Goal: Task Accomplishment & Management: Manage account settings

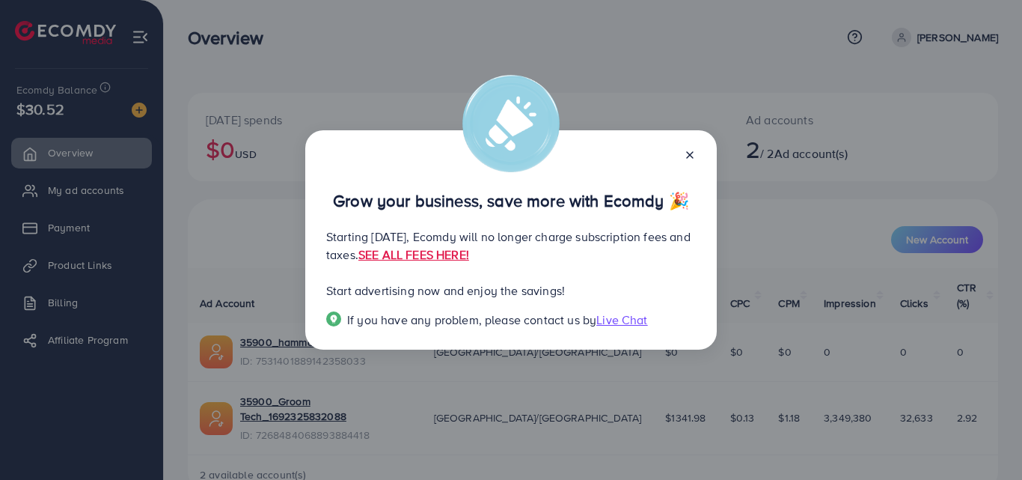
click at [693, 152] on line at bounding box center [690, 155] width 6 height 6
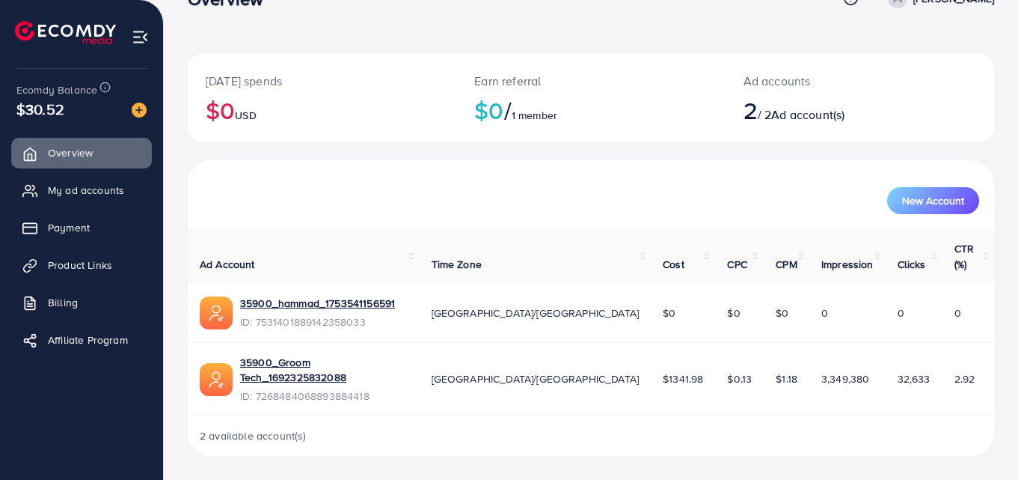
scroll to position [8, 0]
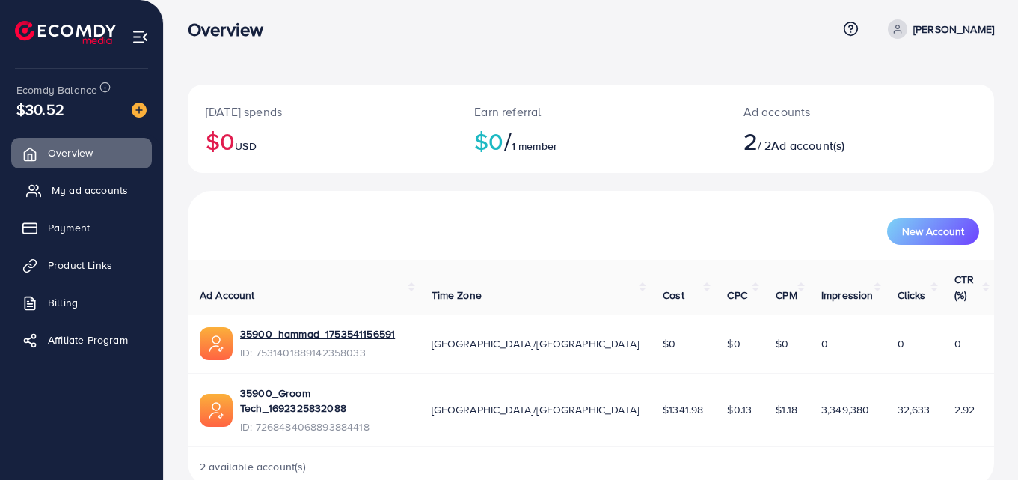
click at [109, 195] on span "My ad accounts" at bounding box center [90, 190] width 76 height 15
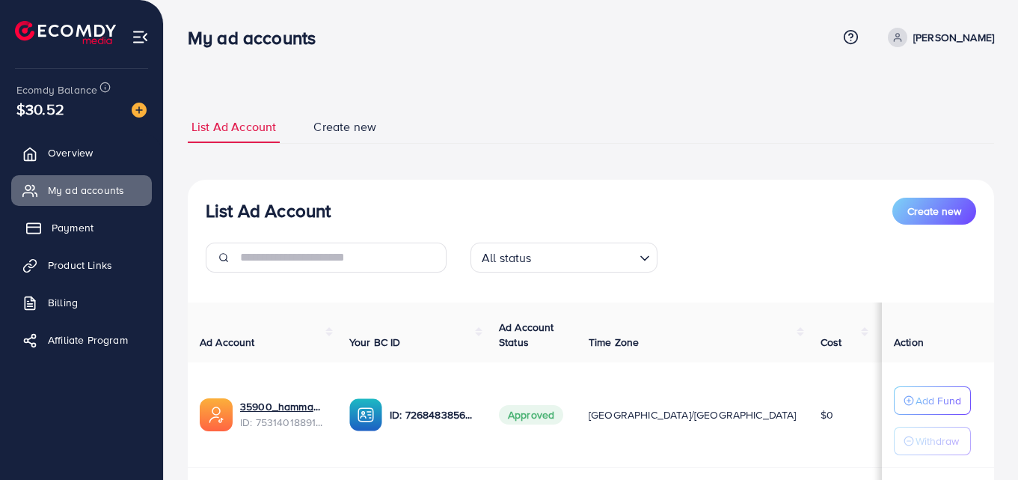
click at [94, 214] on link "Payment" at bounding box center [81, 228] width 141 height 30
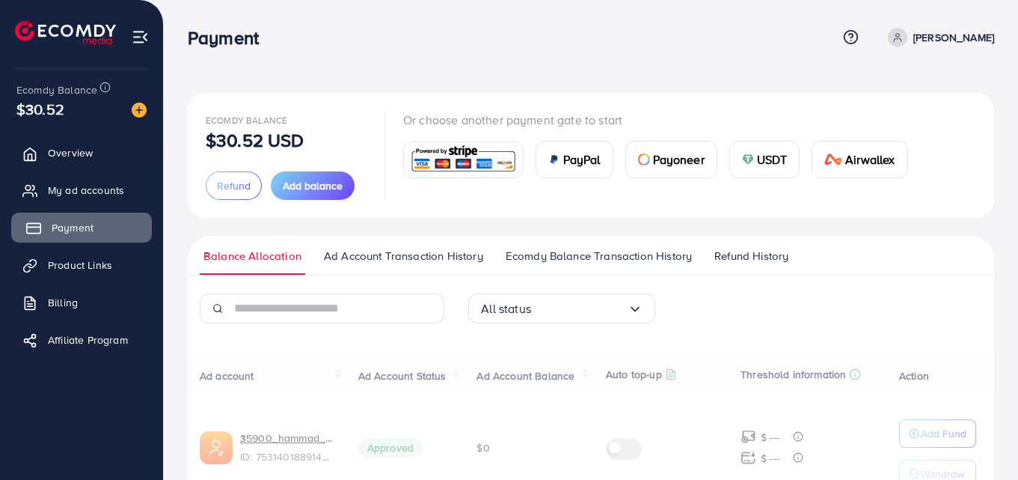
click at [94, 227] on link "Payment" at bounding box center [81, 228] width 141 height 30
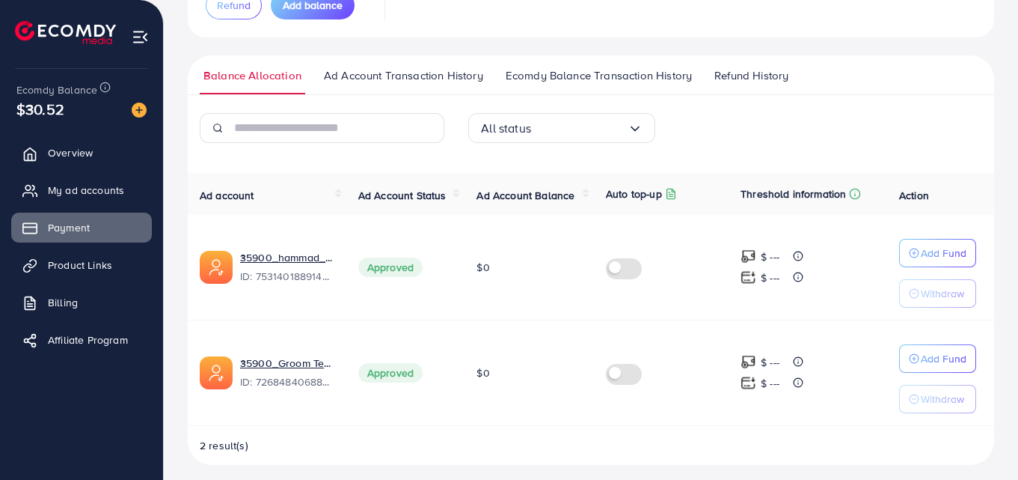
scroll to position [189, 0]
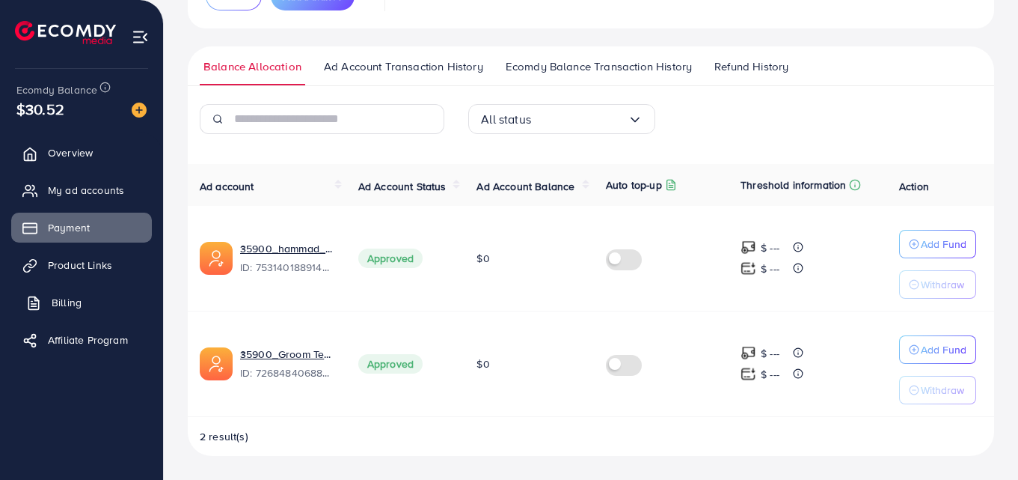
click at [103, 297] on link "Billing" at bounding box center [81, 302] width 141 height 30
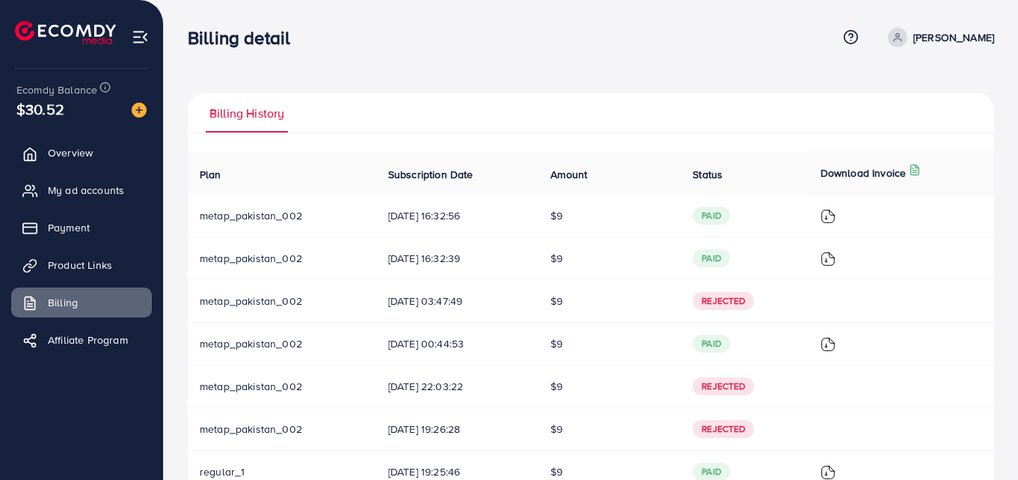
click at [831, 220] on img at bounding box center [828, 216] width 15 height 15
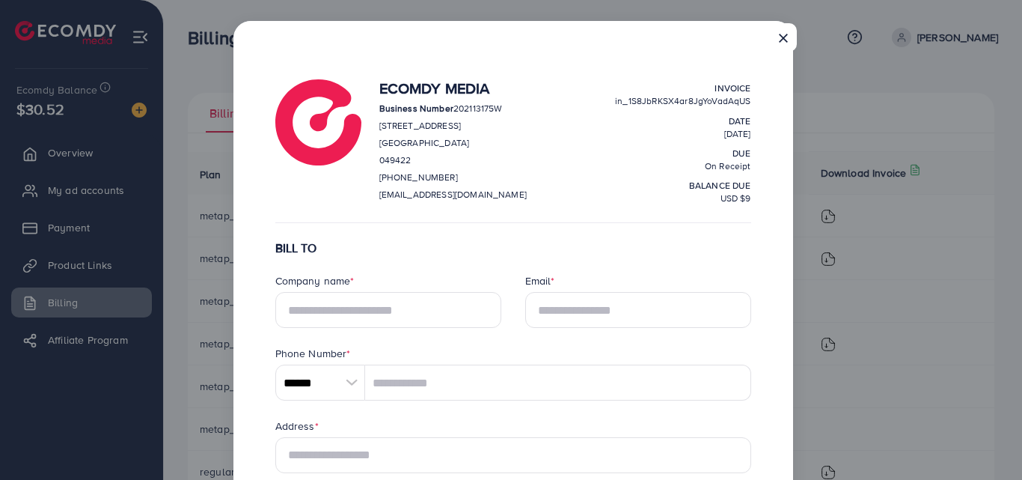
click at [773, 40] on button "×" at bounding box center [783, 37] width 27 height 28
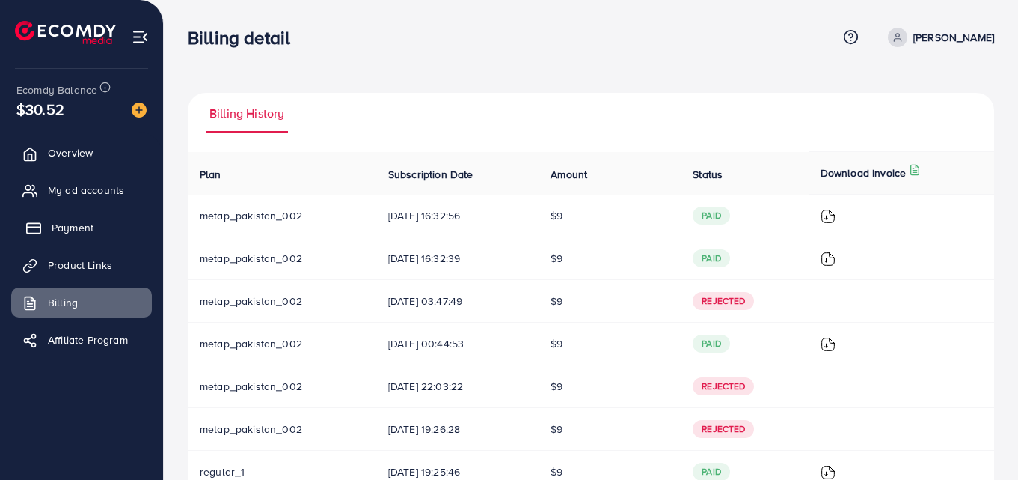
click at [77, 236] on link "Payment" at bounding box center [81, 228] width 141 height 30
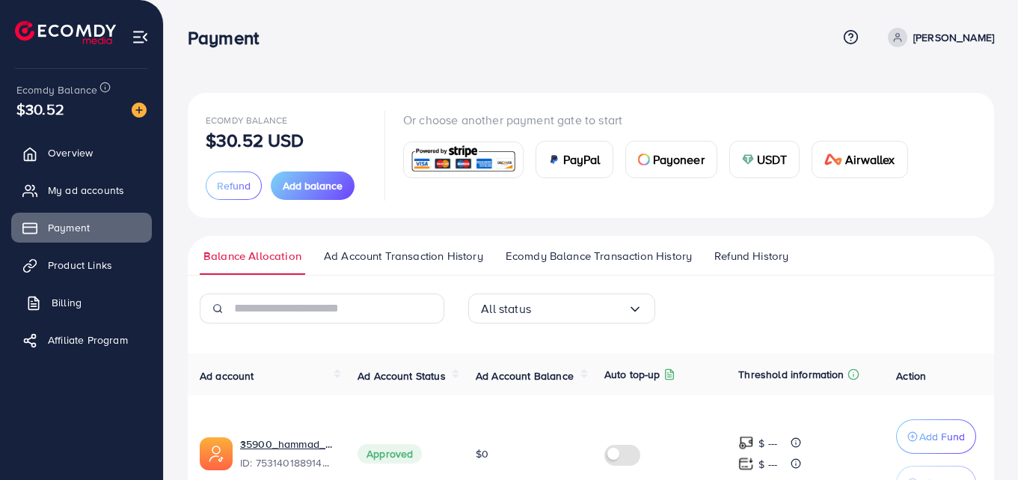
click at [97, 304] on link "Billing" at bounding box center [81, 302] width 141 height 30
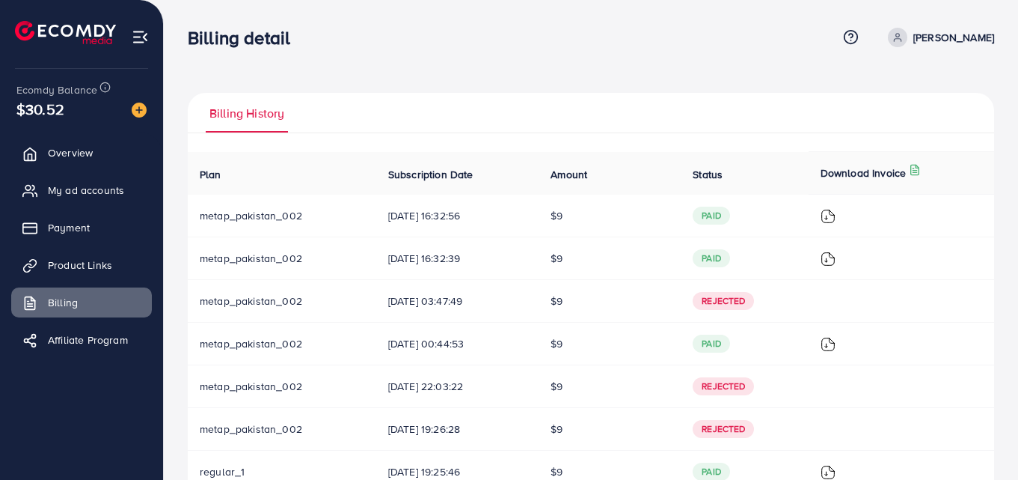
click at [836, 221] on img at bounding box center [828, 216] width 15 height 15
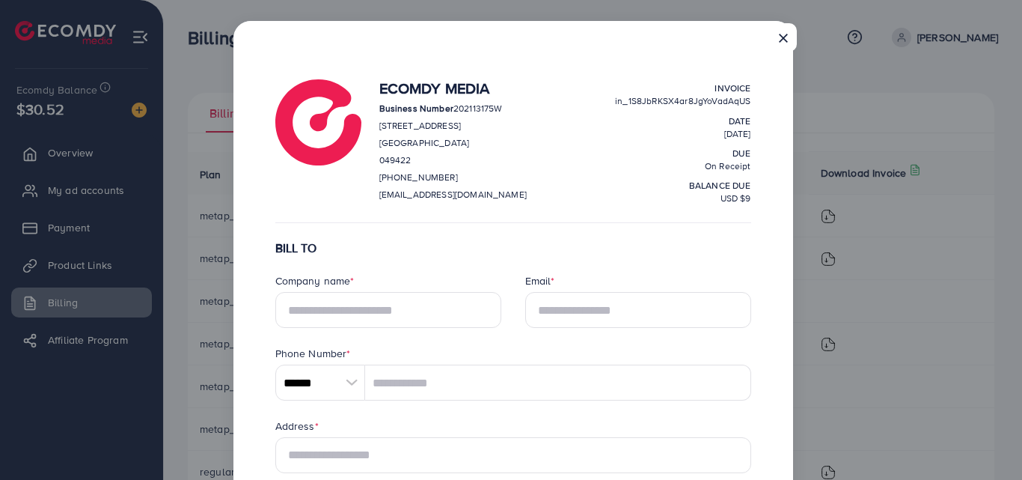
click at [786, 25] on button "×" at bounding box center [783, 37] width 27 height 28
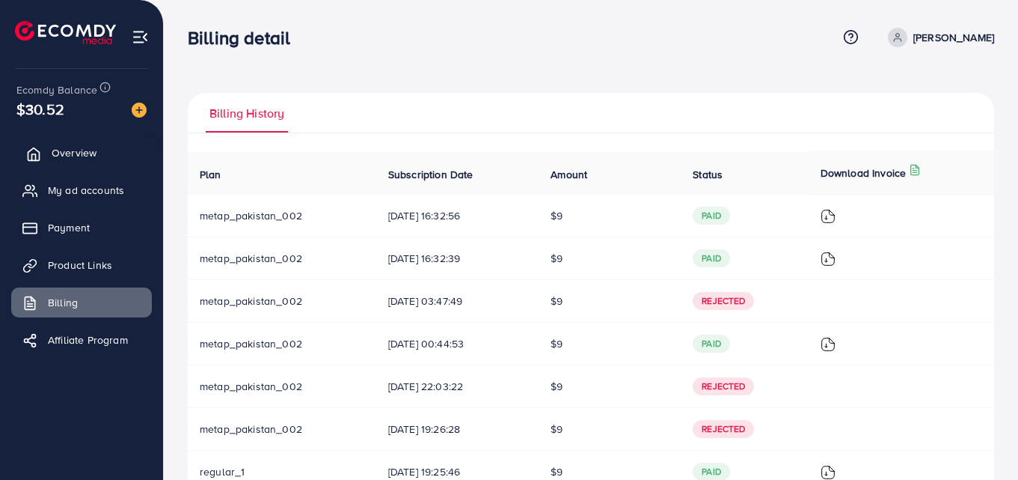
click at [99, 157] on link "Overview" at bounding box center [81, 153] width 141 height 30
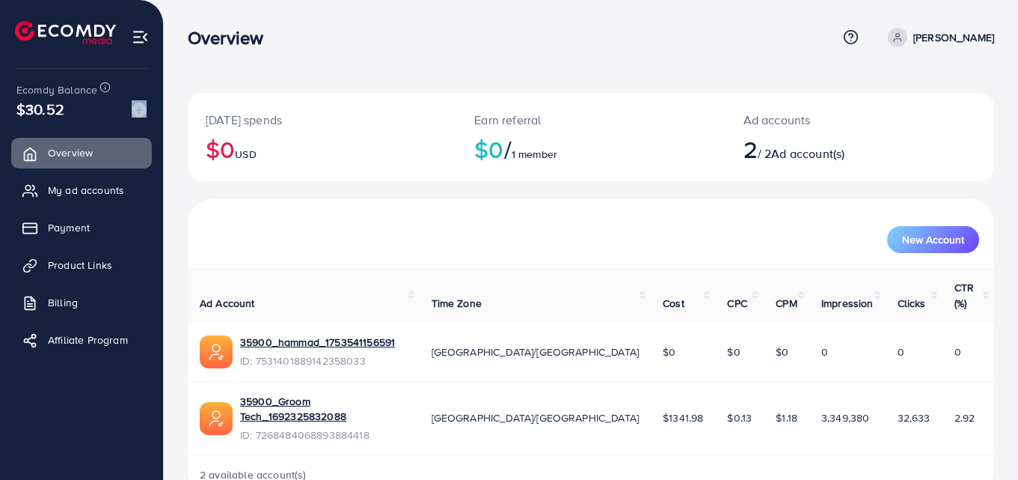
drag, startPoint x: 52, startPoint y: 114, endPoint x: 147, endPoint y: 115, distance: 95.0
click at [147, 115] on div "Ecomdy Balance $30.52" at bounding box center [81, 100] width 139 height 63
click at [139, 106] on img at bounding box center [139, 110] width 15 height 15
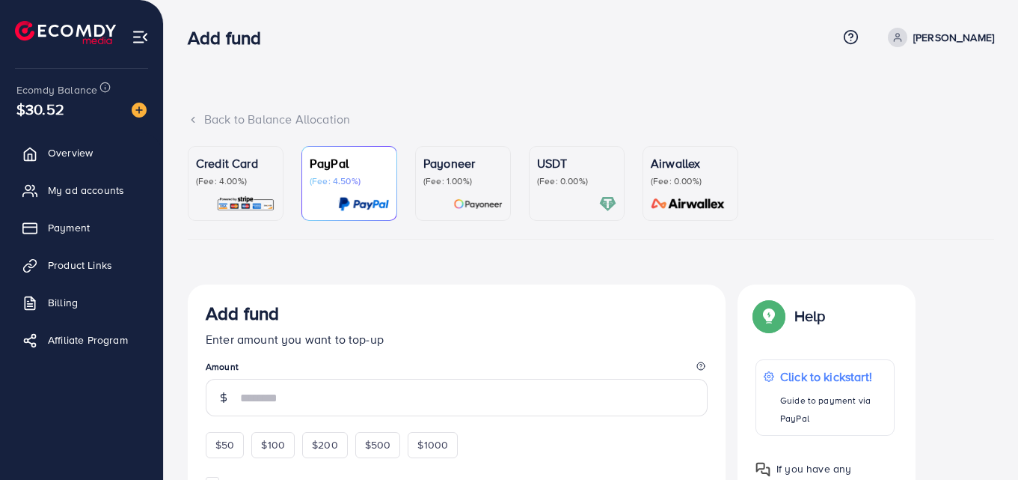
click at [229, 186] on p "(Fee: 4.00%)" at bounding box center [235, 181] width 79 height 12
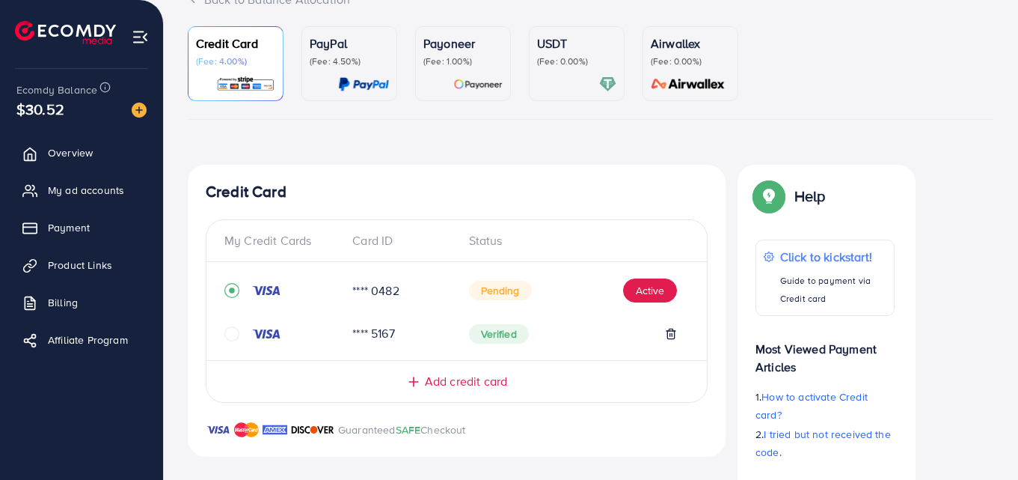
scroll to position [219, 0]
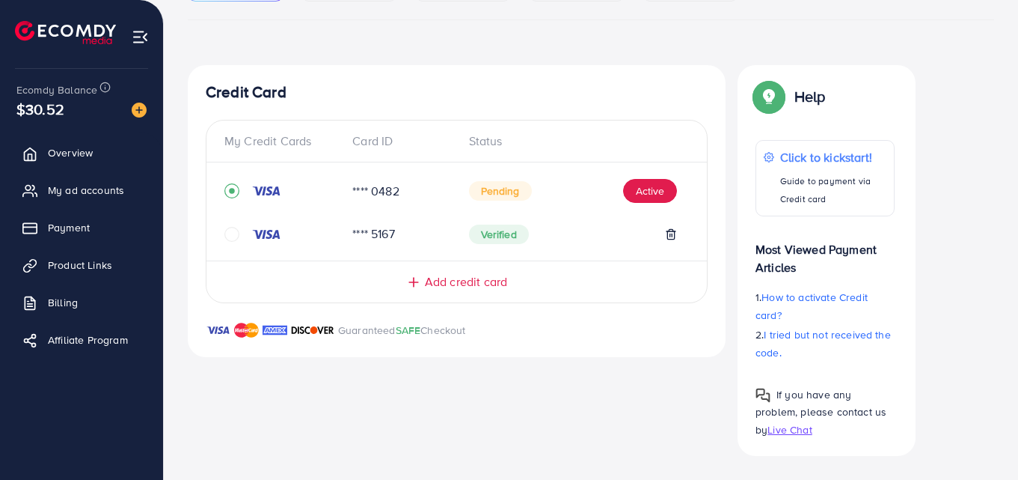
click at [236, 239] on icon "circle" at bounding box center [231, 234] width 15 height 15
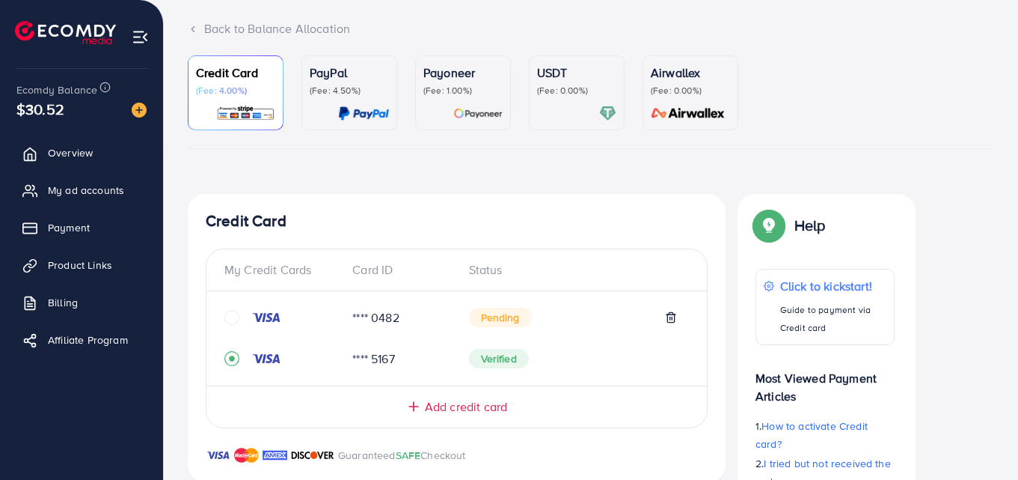
scroll to position [143, 0]
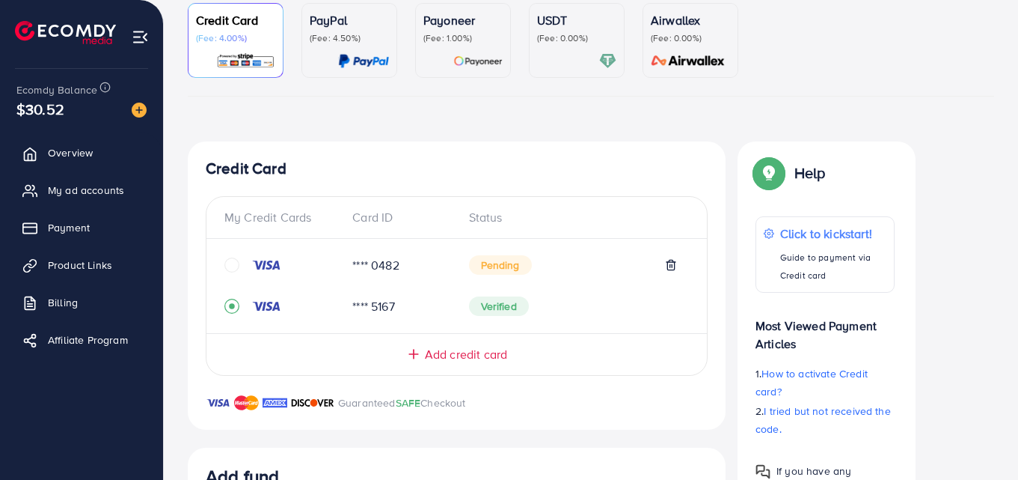
drag, startPoint x: 245, startPoint y: 268, endPoint x: 232, endPoint y: 262, distance: 14.1
click at [232, 262] on div at bounding box center [282, 264] width 116 height 15
click at [232, 262] on icon "circle" at bounding box center [231, 264] width 15 height 15
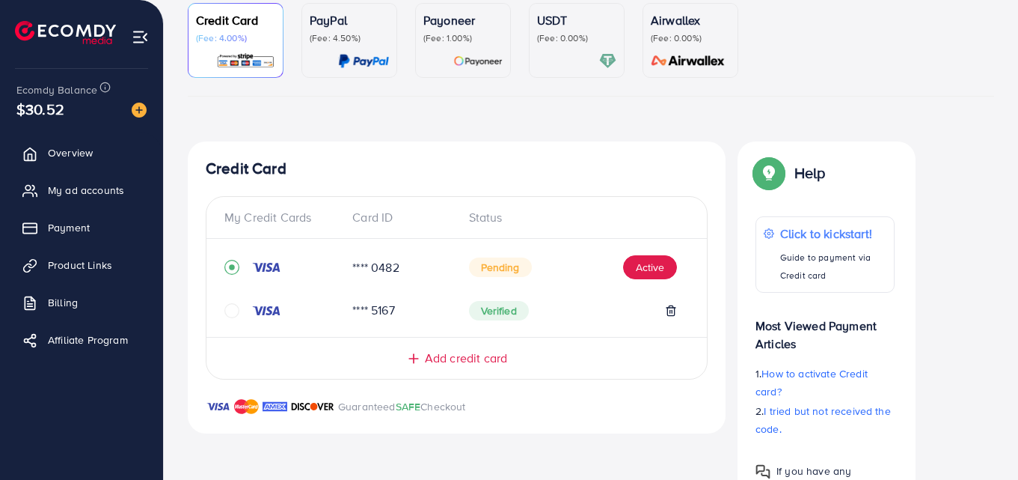
scroll to position [219, 0]
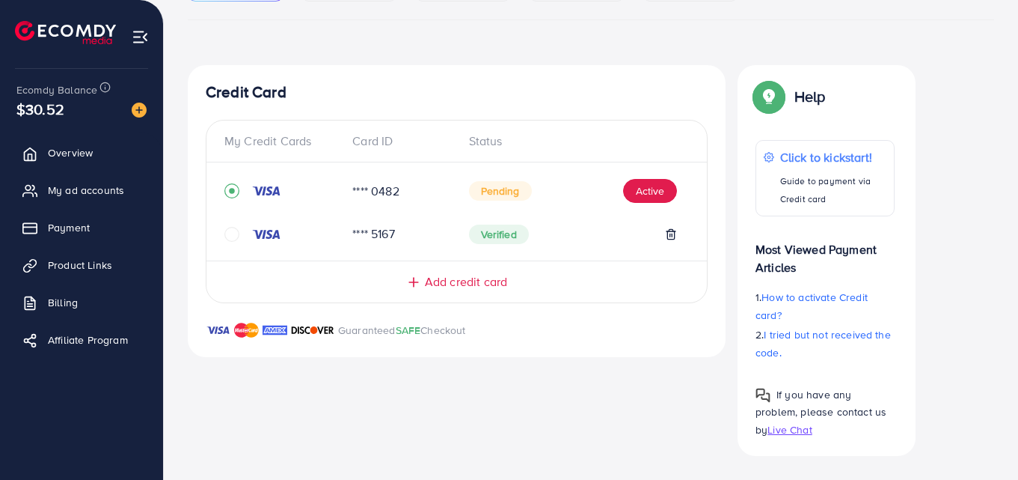
click at [784, 431] on span "Live Chat" at bounding box center [790, 429] width 44 height 15
click at [94, 190] on span "My ad accounts" at bounding box center [90, 190] width 76 height 15
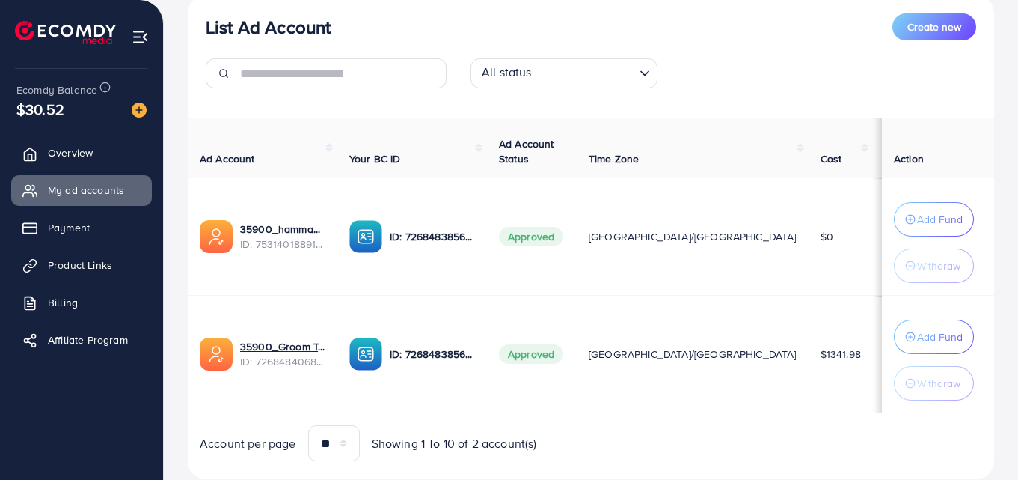
scroll to position [236, 0]
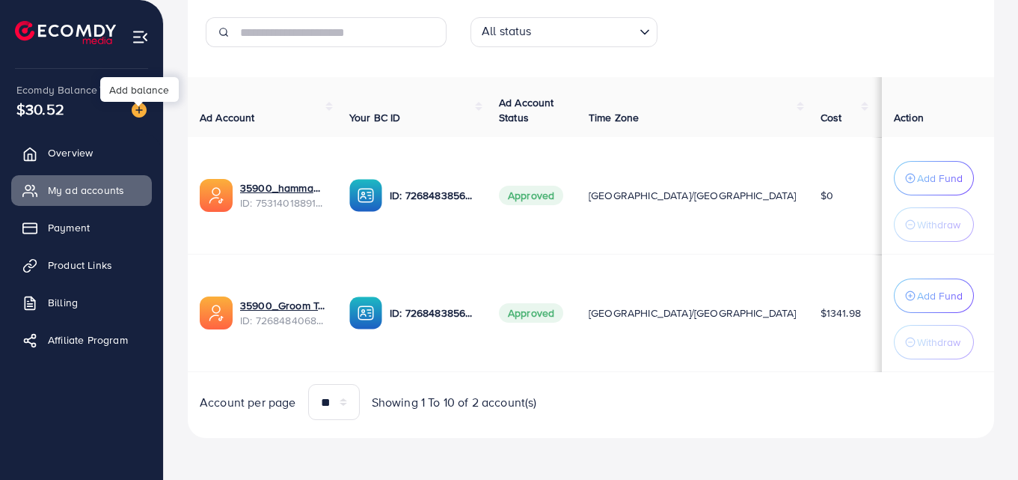
click at [141, 107] on img at bounding box center [139, 110] width 15 height 15
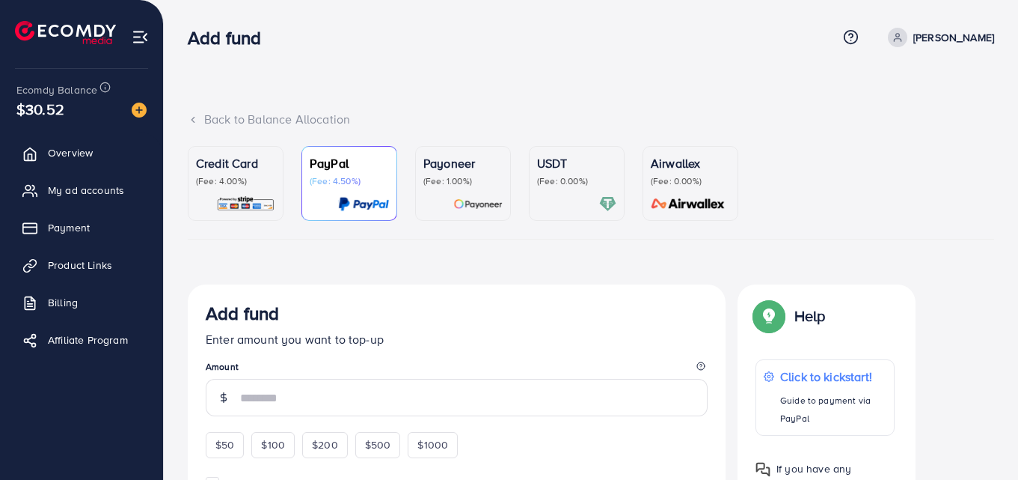
click at [59, 114] on span "$30.52" at bounding box center [40, 109] width 48 height 22
click at [79, 190] on span "My ad accounts" at bounding box center [90, 190] width 76 height 15
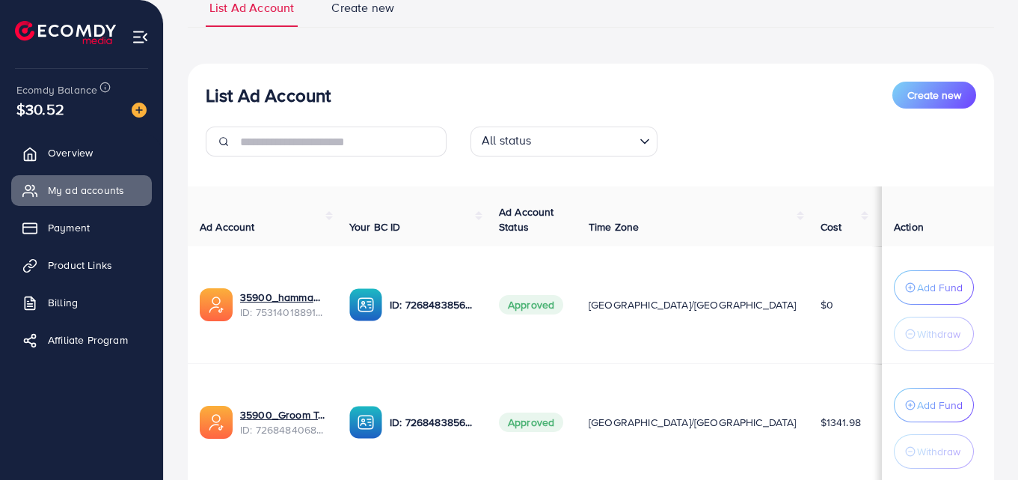
scroll to position [174, 0]
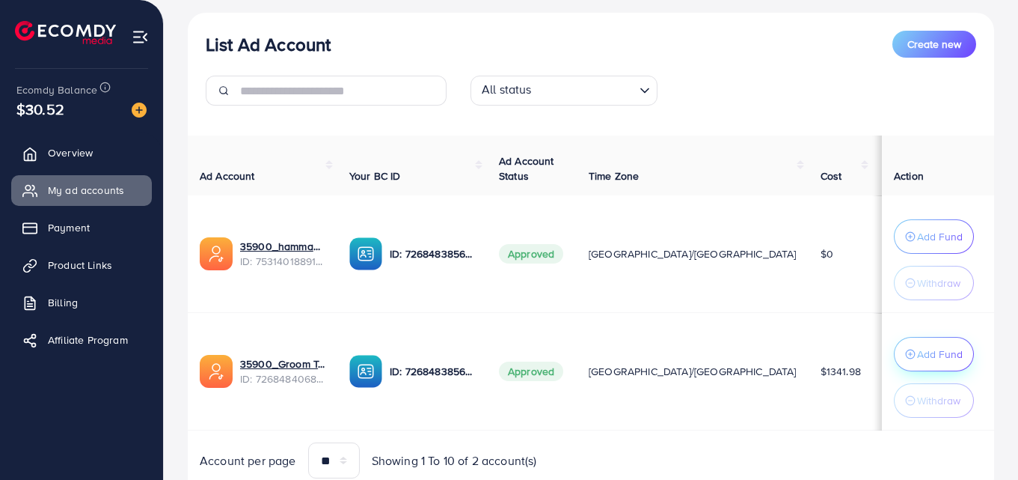
click at [929, 366] on button "Add Fund" at bounding box center [934, 354] width 80 height 34
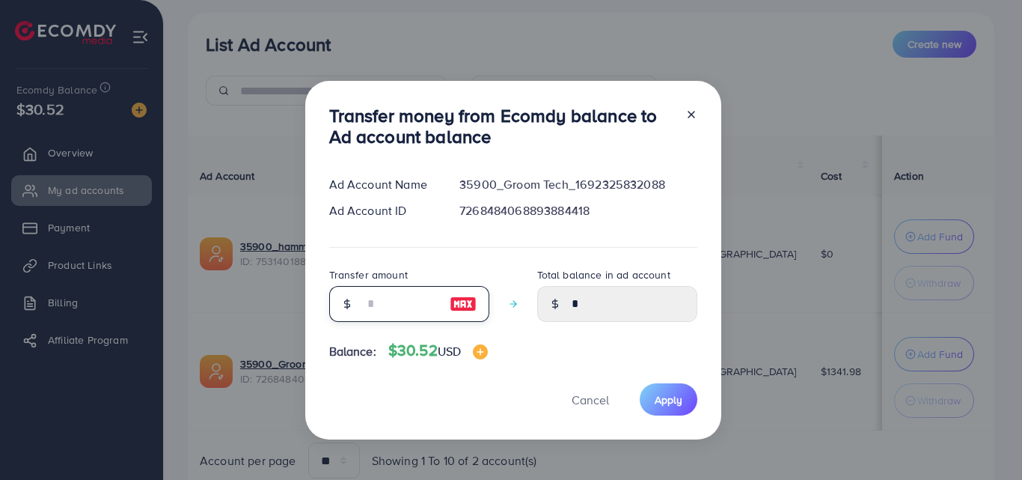
click at [416, 300] on input "number" at bounding box center [401, 304] width 75 height 36
type input "*"
type input "****"
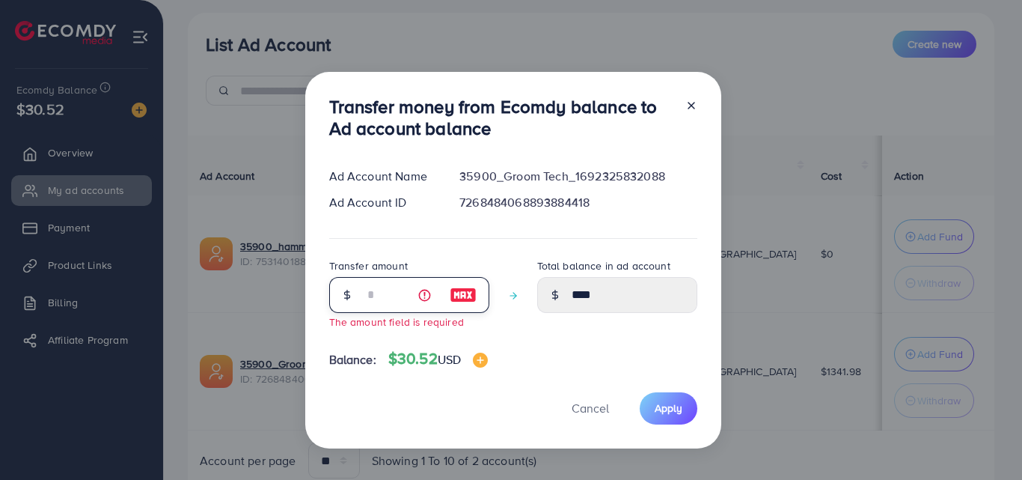
type input "****"
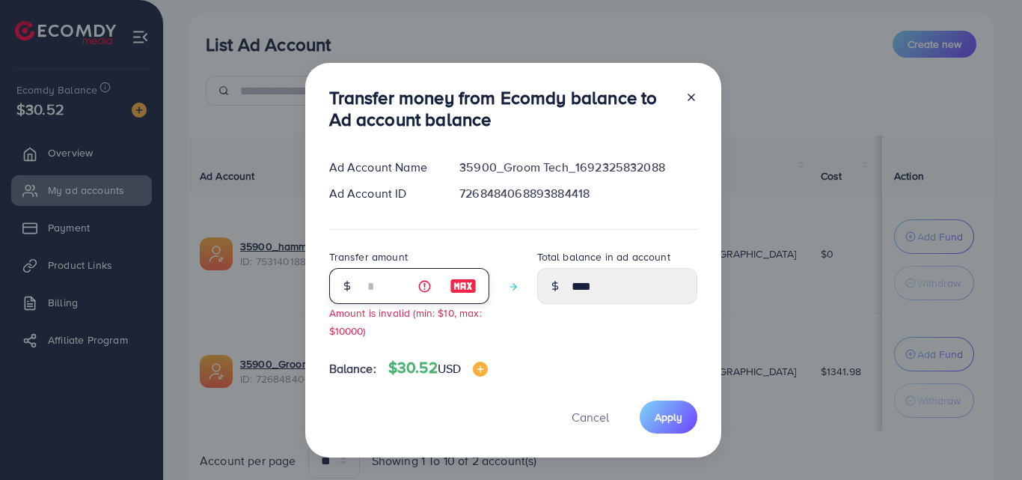
type input "**"
type input "*****"
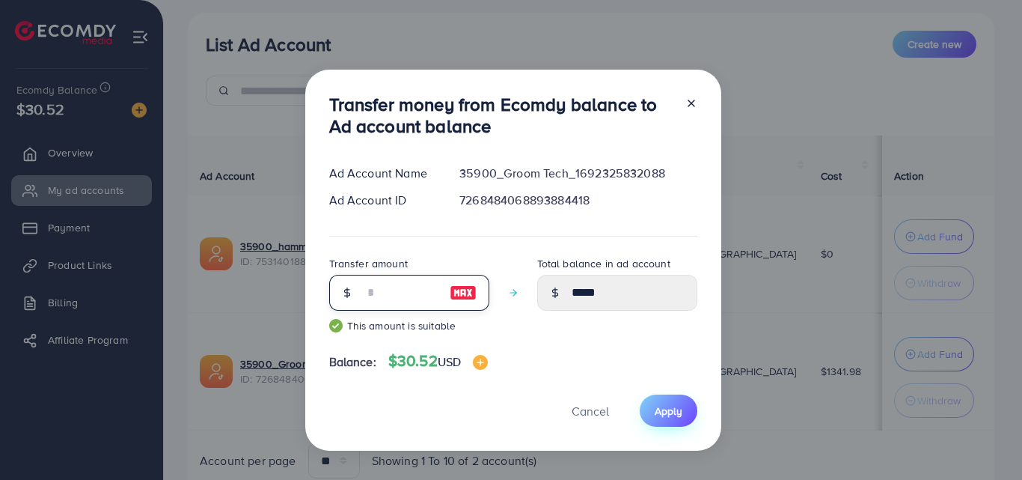
type input "**"
click at [656, 412] on span "Apply" at bounding box center [669, 410] width 28 height 15
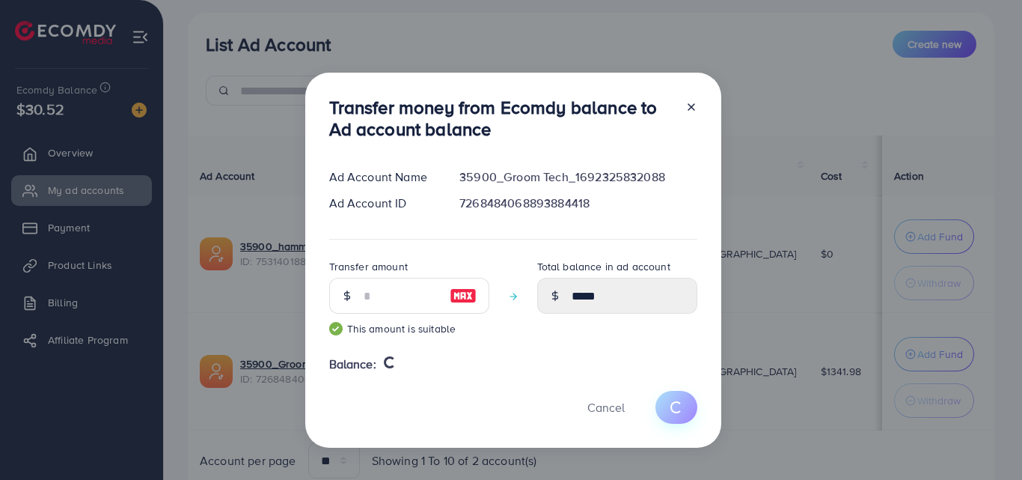
type input "*"
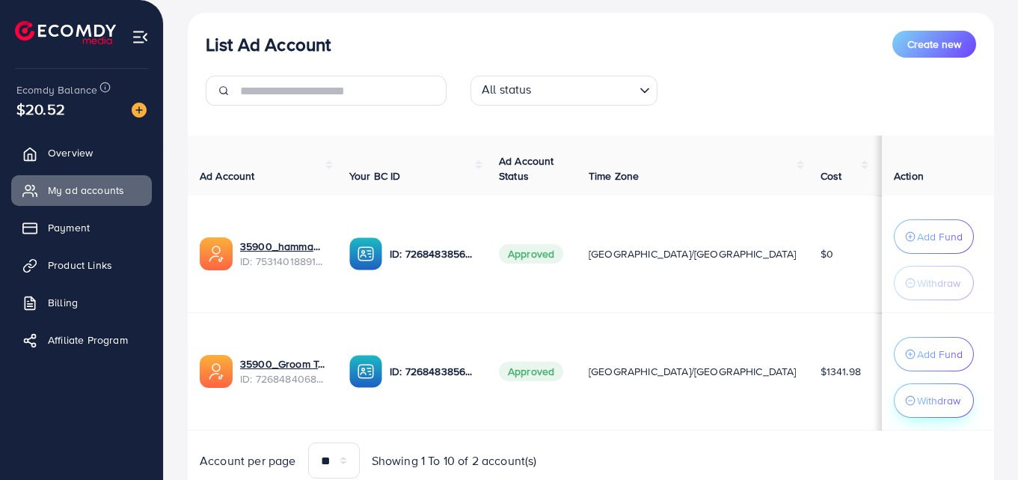
click at [917, 406] on div "Withdraw" at bounding box center [934, 400] width 58 height 18
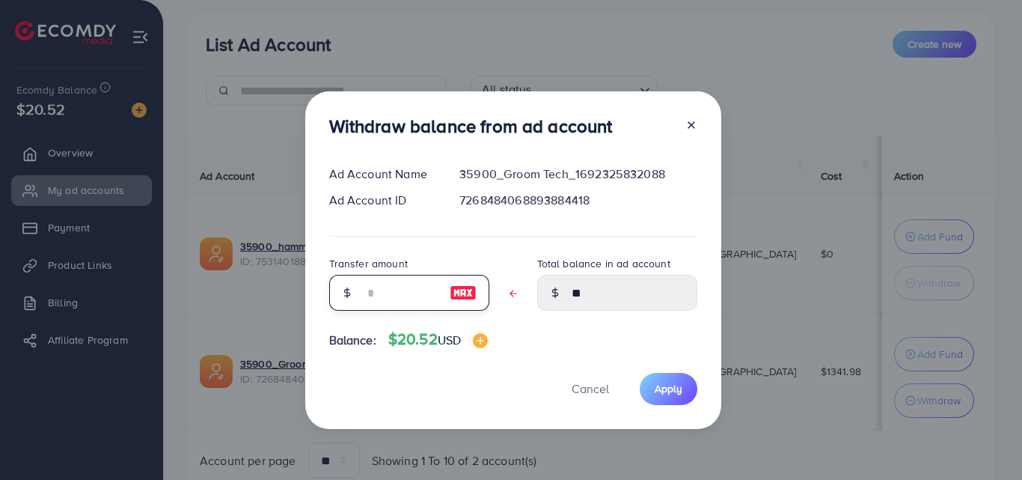
click at [423, 301] on input "text" at bounding box center [401, 293] width 75 height 36
type input "*"
type input "****"
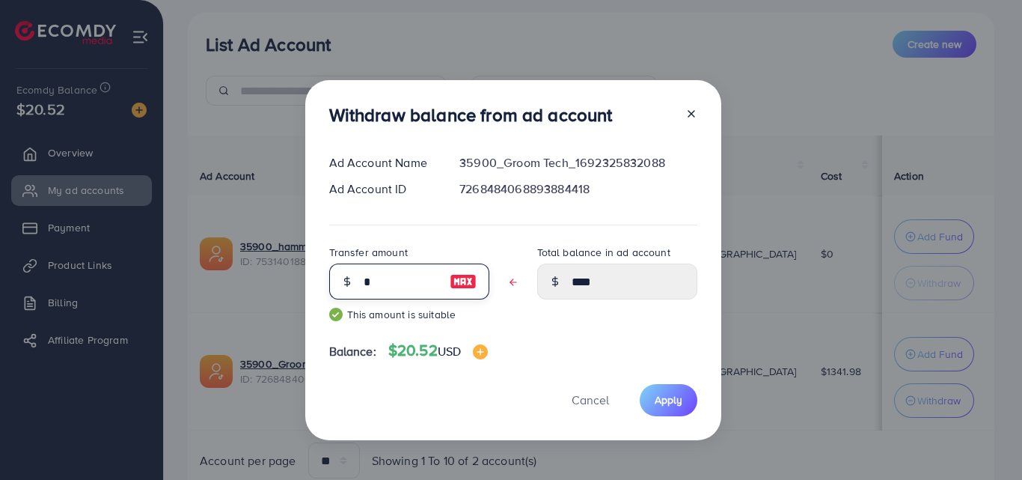
type input "**"
type input "****"
type input "**"
click at [673, 409] on button "Apply" at bounding box center [669, 400] width 58 height 32
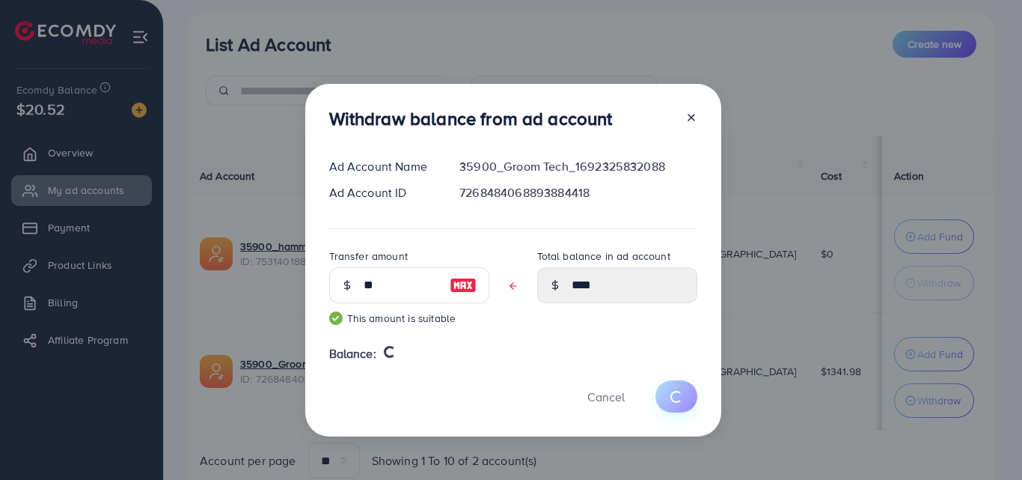
type input "**"
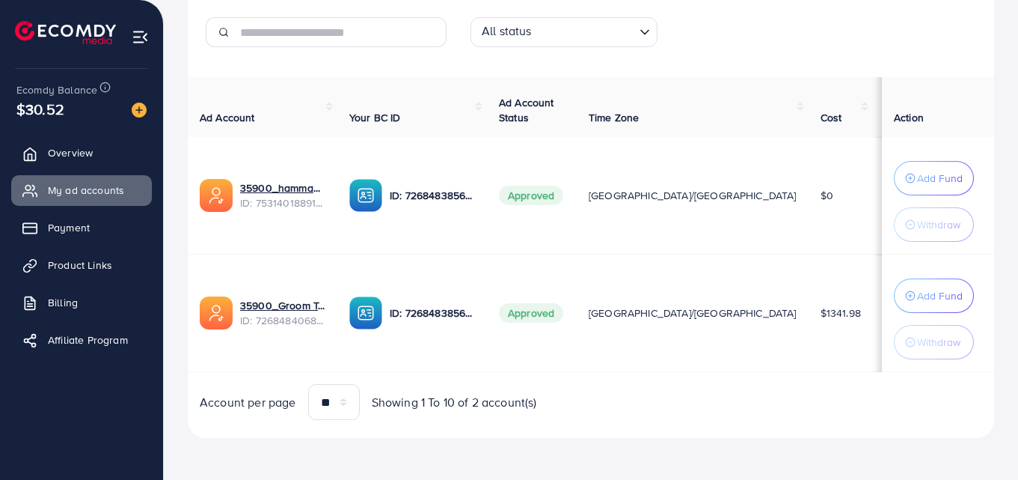
scroll to position [0, 0]
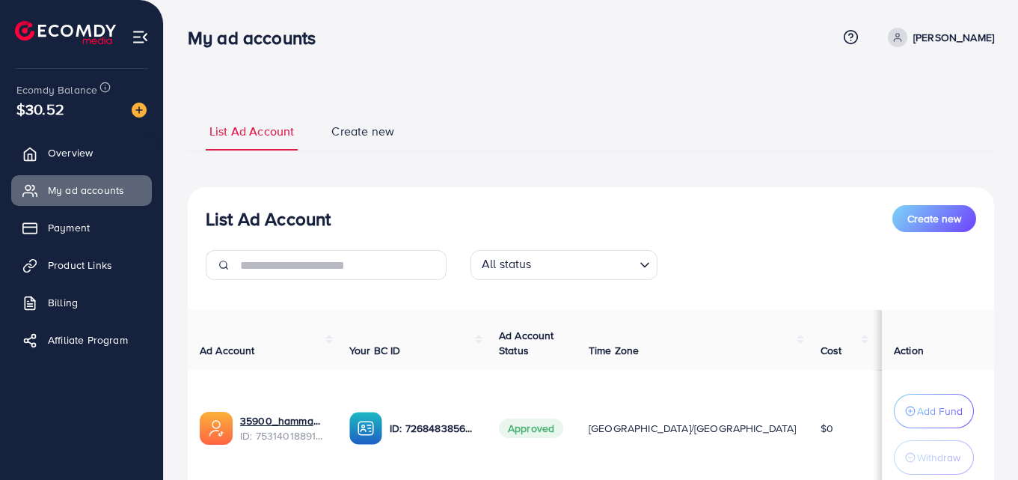
click at [62, 107] on span "$30.52" at bounding box center [40, 109] width 52 height 43
click at [73, 234] on span "Payment" at bounding box center [73, 227] width 42 height 15
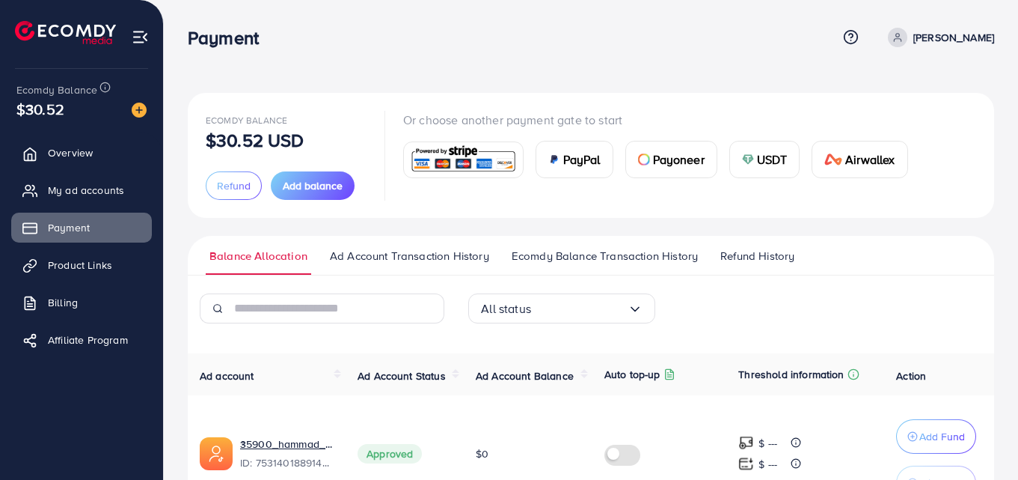
click at [483, 142] on div at bounding box center [463, 159] width 119 height 35
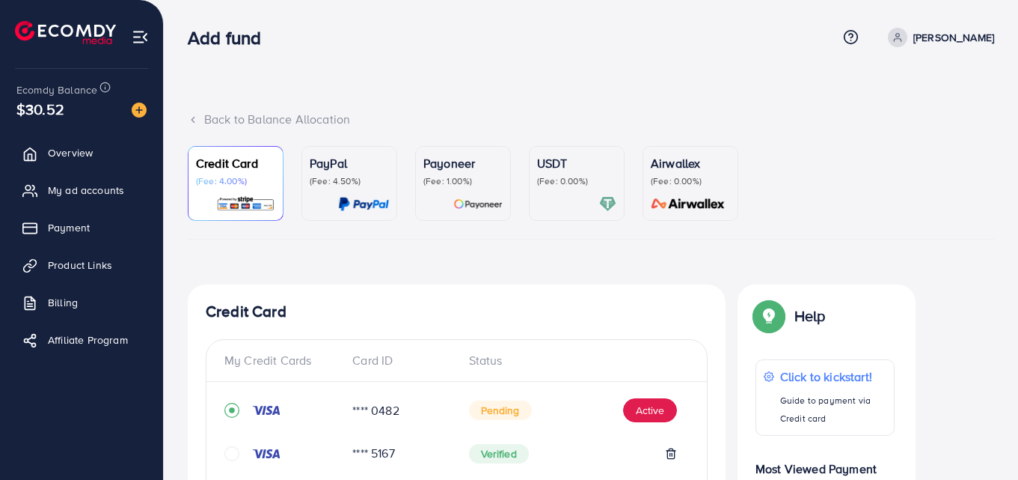
click at [350, 165] on p "PayPal" at bounding box center [349, 163] width 79 height 18
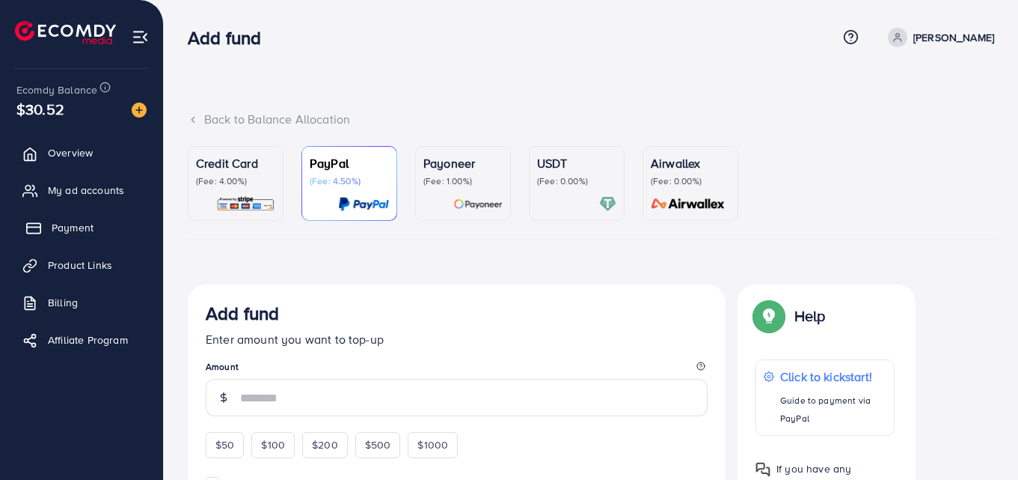
click at [100, 234] on link "Payment" at bounding box center [81, 228] width 141 height 30
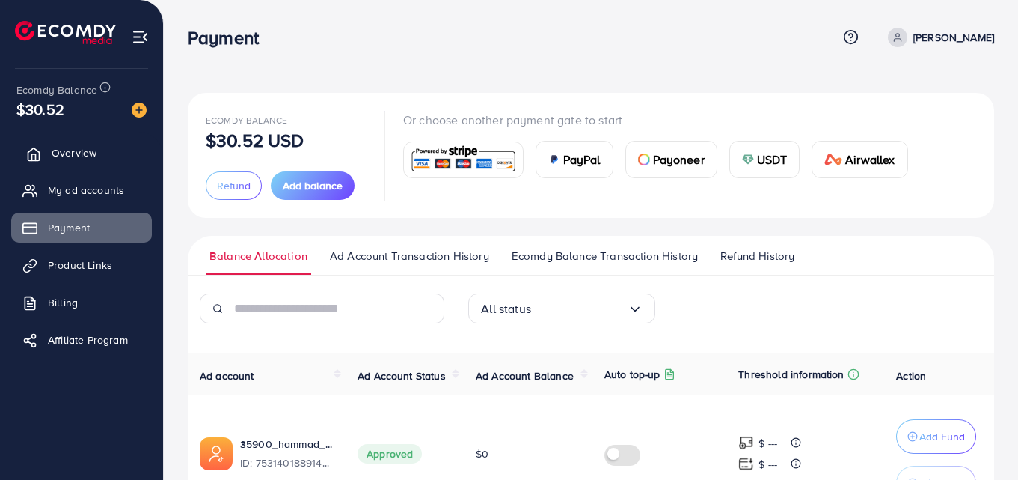
click at [79, 153] on span "Overview" at bounding box center [74, 152] width 45 height 15
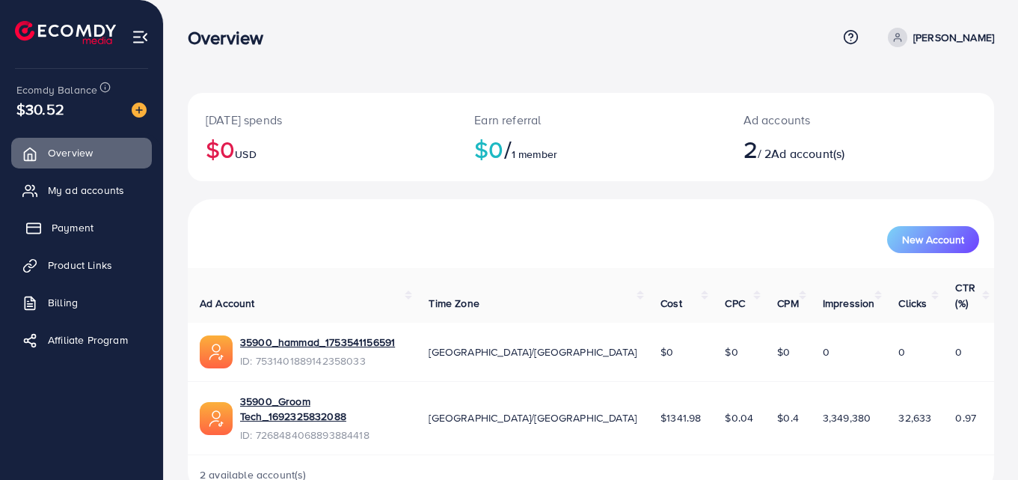
click at [96, 230] on link "Payment" at bounding box center [81, 228] width 141 height 30
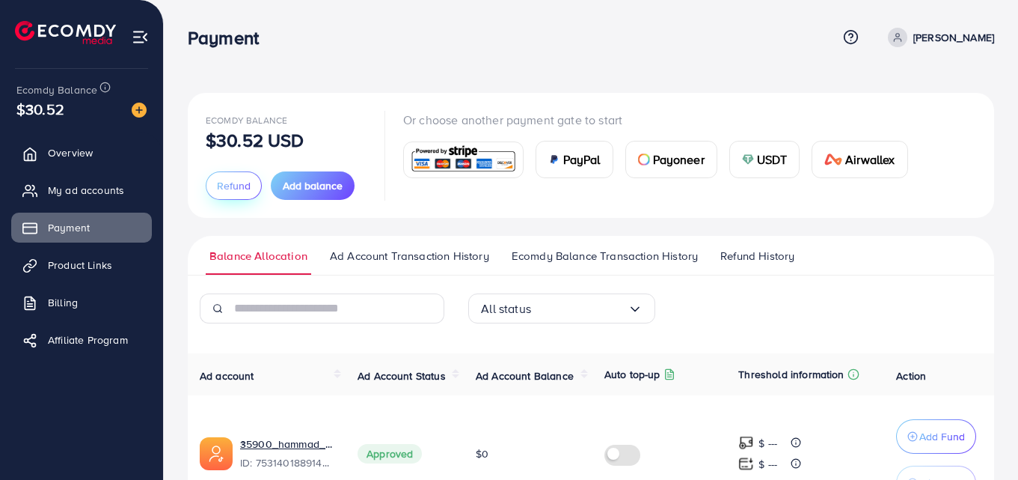
click at [230, 188] on span "Refund" at bounding box center [234, 185] width 34 height 15
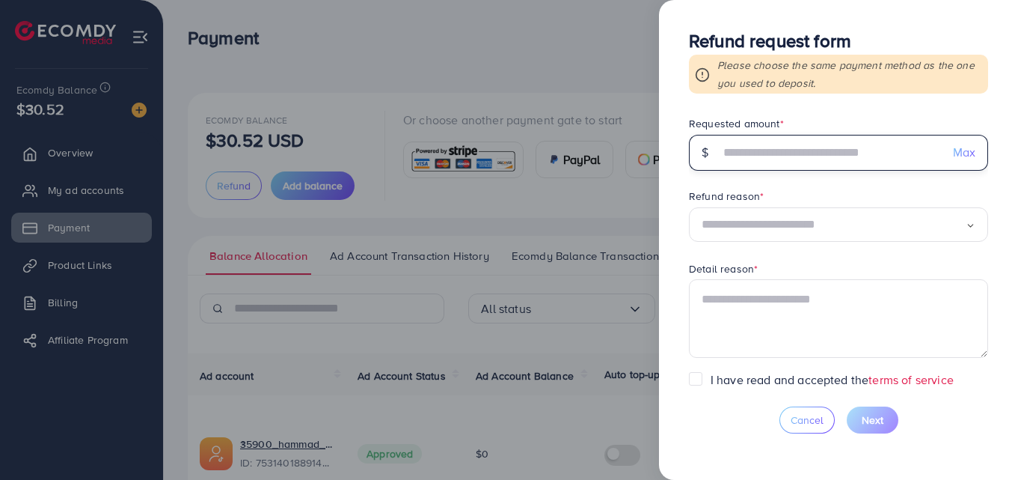
click at [764, 162] on input "text" at bounding box center [830, 153] width 221 height 36
type input "*"
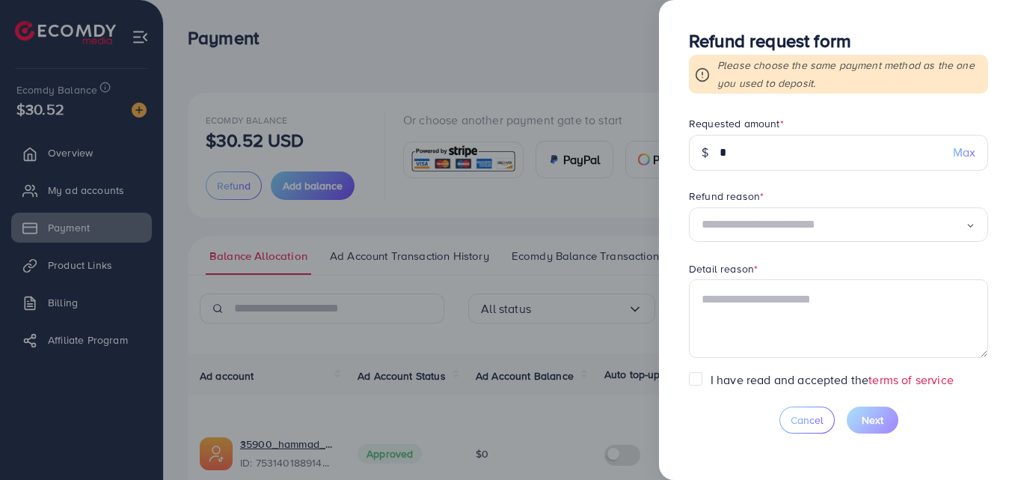
click at [815, 233] on input "Search for option" at bounding box center [834, 224] width 264 height 23
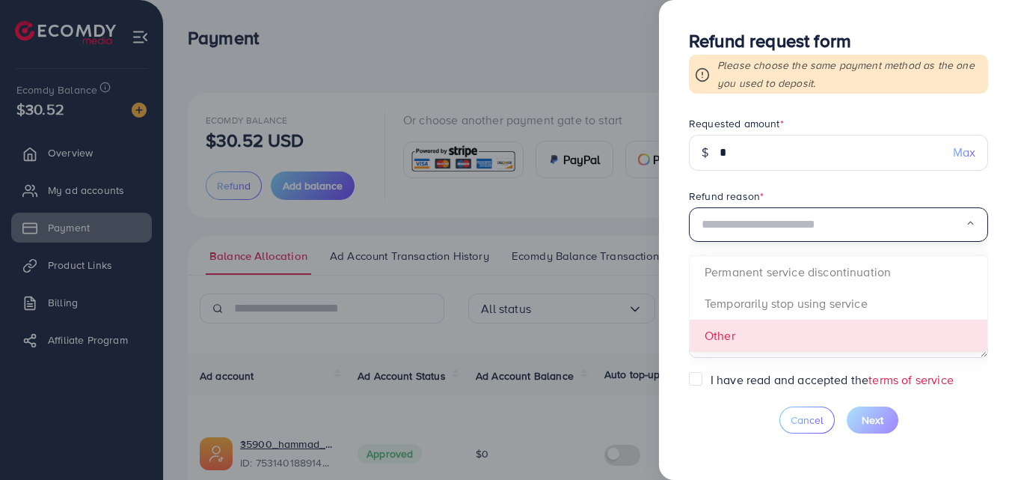
click at [740, 324] on form "Requested amount * $ * Max Refund reason * Loading... Permanent service discont…" at bounding box center [838, 243] width 299 height 255
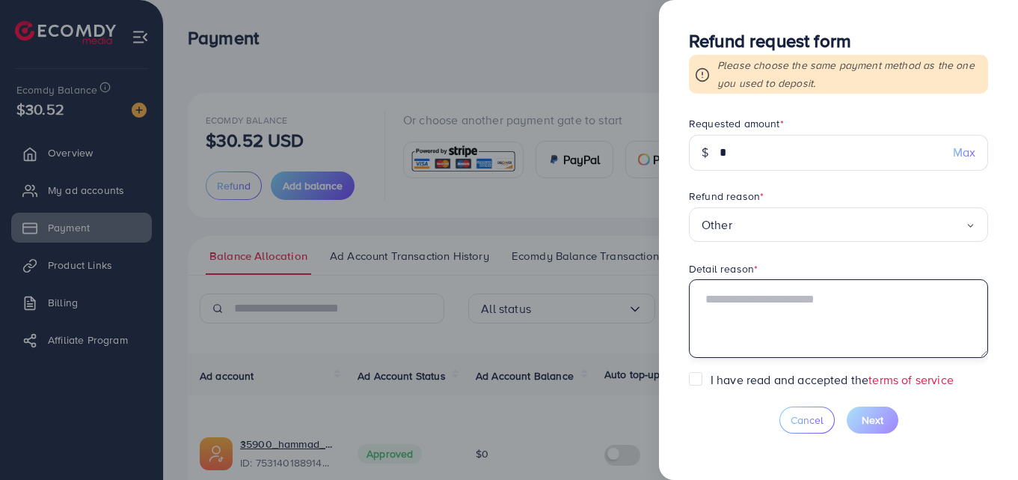
click at [759, 313] on textarea at bounding box center [838, 318] width 299 height 78
click at [802, 230] on input "Search for option" at bounding box center [849, 224] width 233 height 23
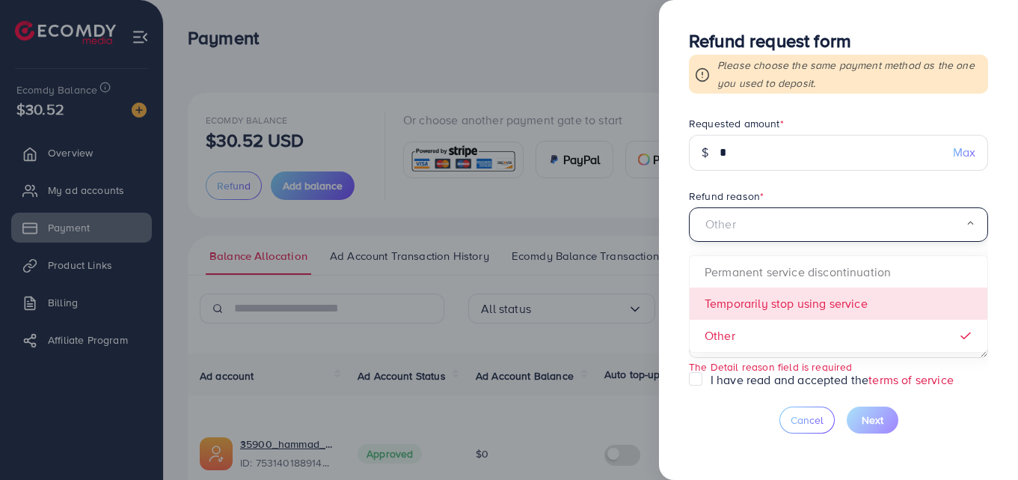
click at [681, 314] on div "Refund request form Please choose the same payment method as the one you used t…" at bounding box center [838, 240] width 359 height 480
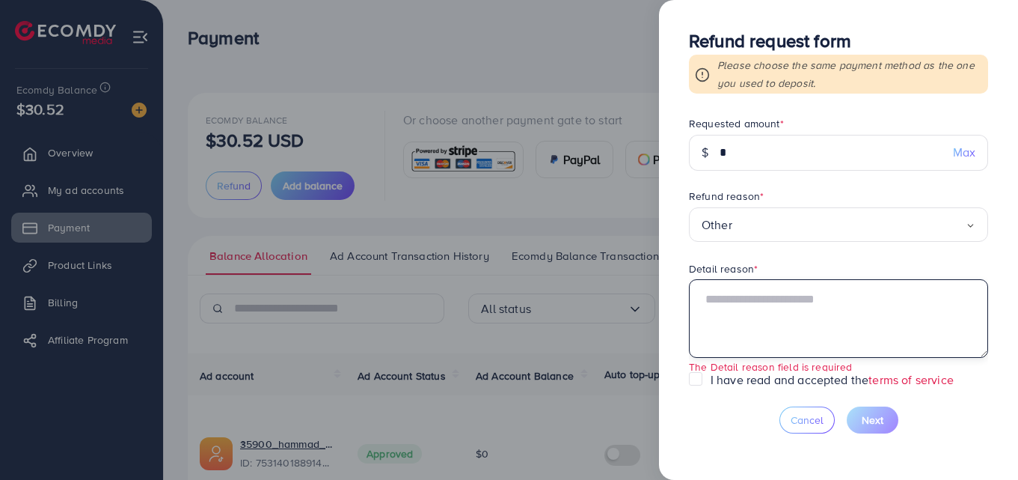
click at [773, 340] on textarea at bounding box center [838, 318] width 299 height 78
type textarea "**********"
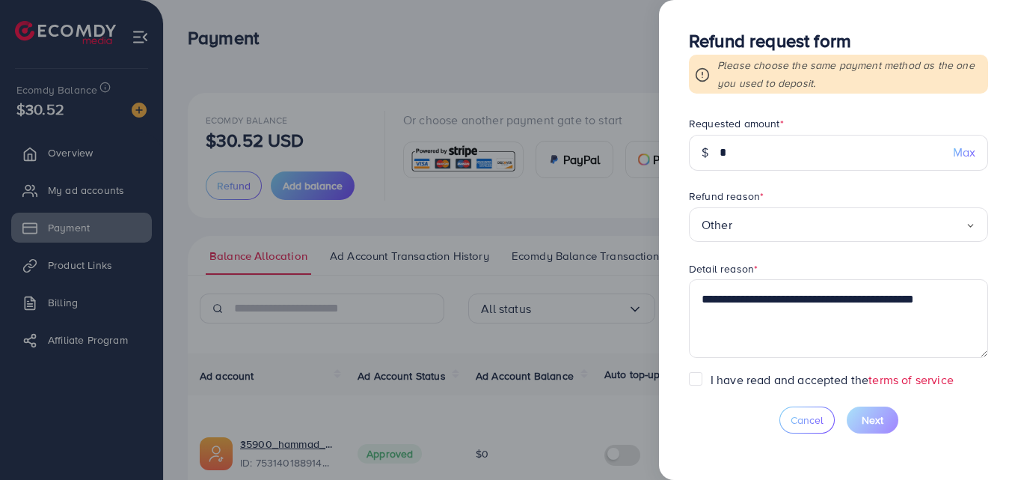
click at [711, 378] on label "I have read and accepted the terms of service" at bounding box center [832, 379] width 243 height 17
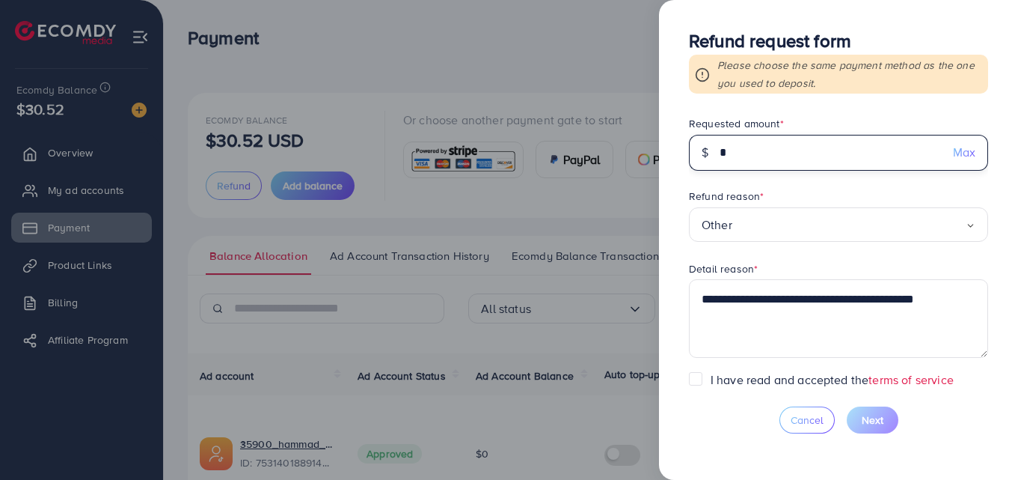
click at [742, 159] on input "*" at bounding box center [830, 153] width 221 height 36
type input "*"
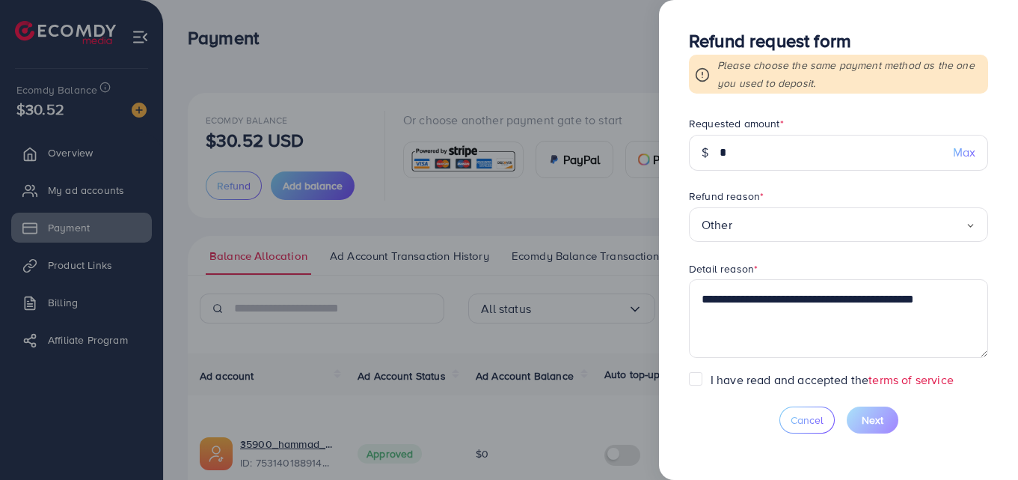
click at [703, 76] on icon at bounding box center [702, 74] width 15 height 15
click at [584, 49] on div at bounding box center [509, 240] width 1018 height 480
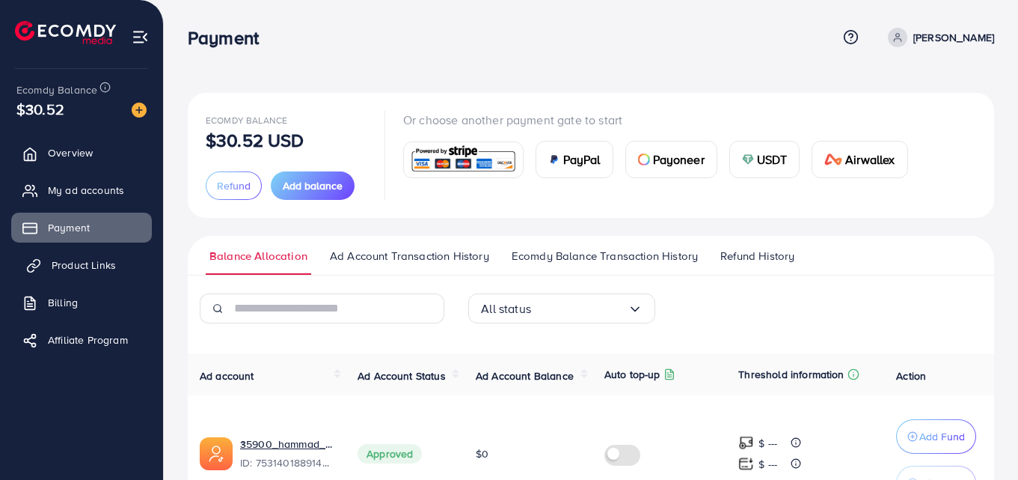
click at [101, 266] on span "Product Links" at bounding box center [84, 264] width 64 height 15
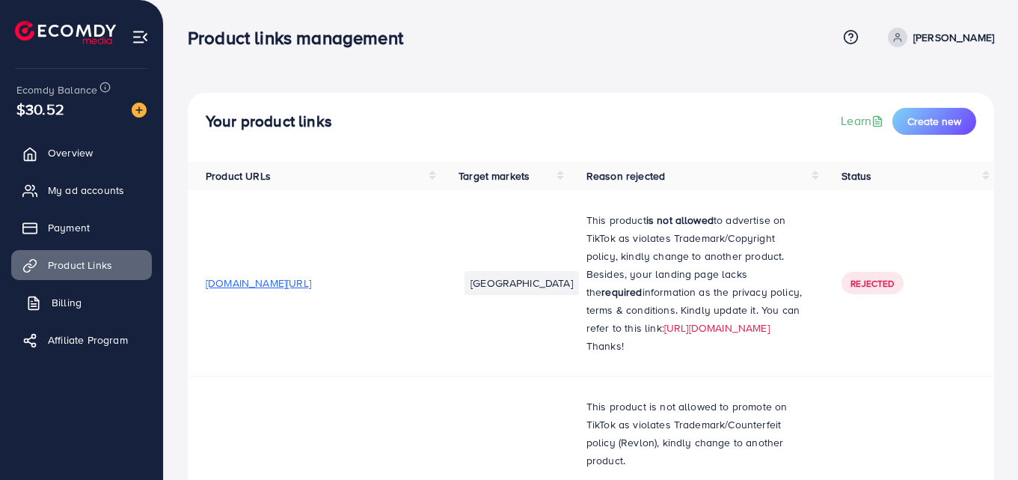
click at [79, 299] on span "Billing" at bounding box center [67, 302] width 30 height 15
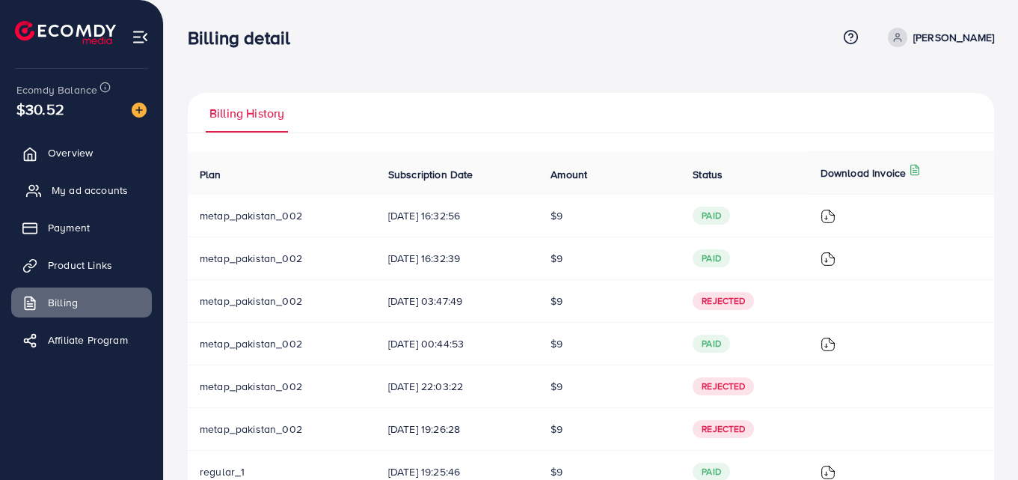
click at [111, 195] on span "My ad accounts" at bounding box center [90, 190] width 76 height 15
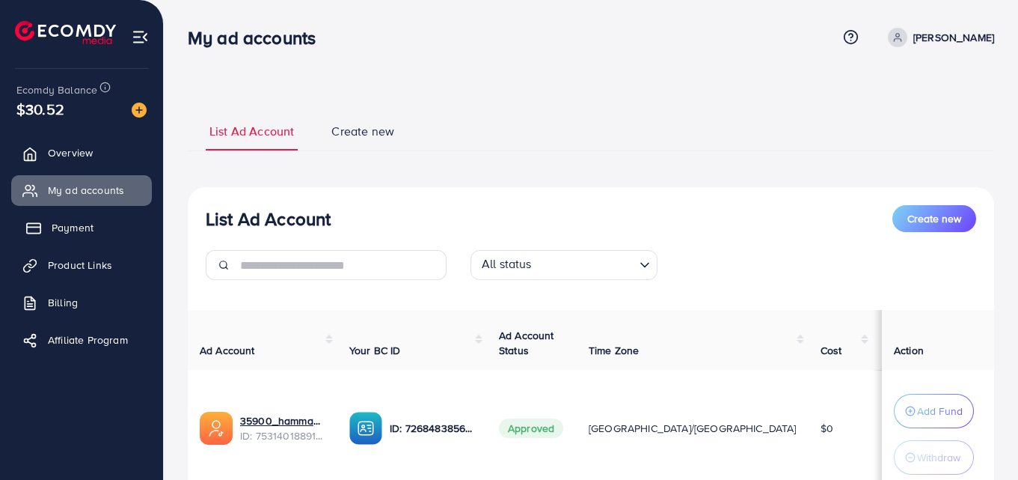
click at [100, 227] on link "Payment" at bounding box center [81, 228] width 141 height 30
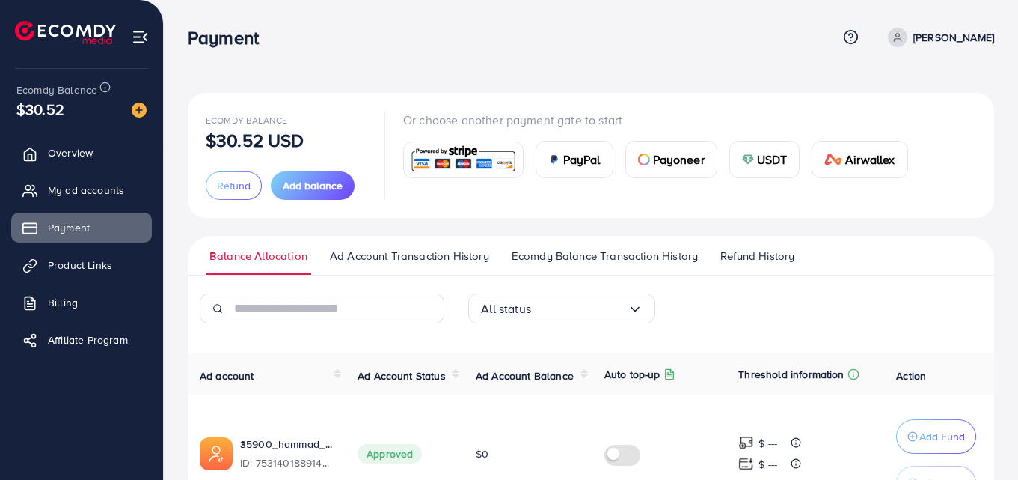
click at [454, 164] on img at bounding box center [464, 160] width 110 height 32
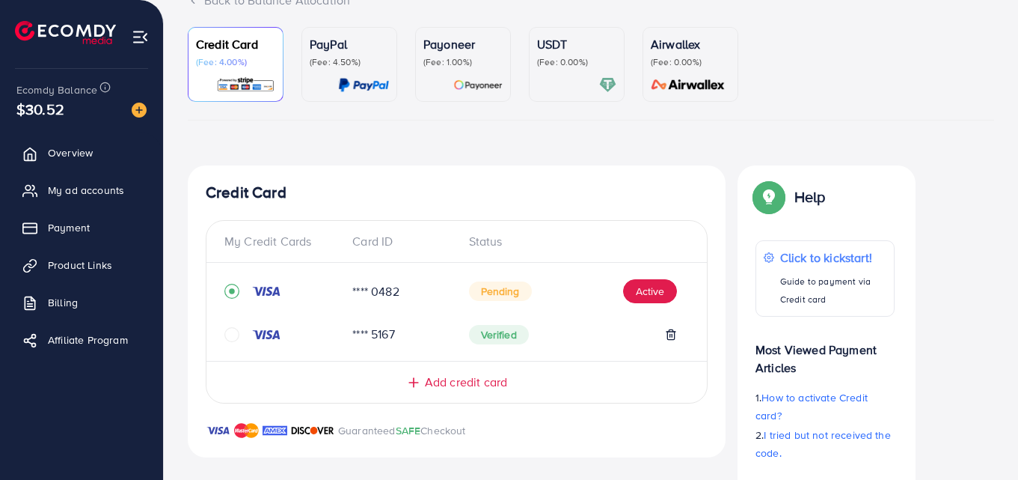
scroll to position [187, 0]
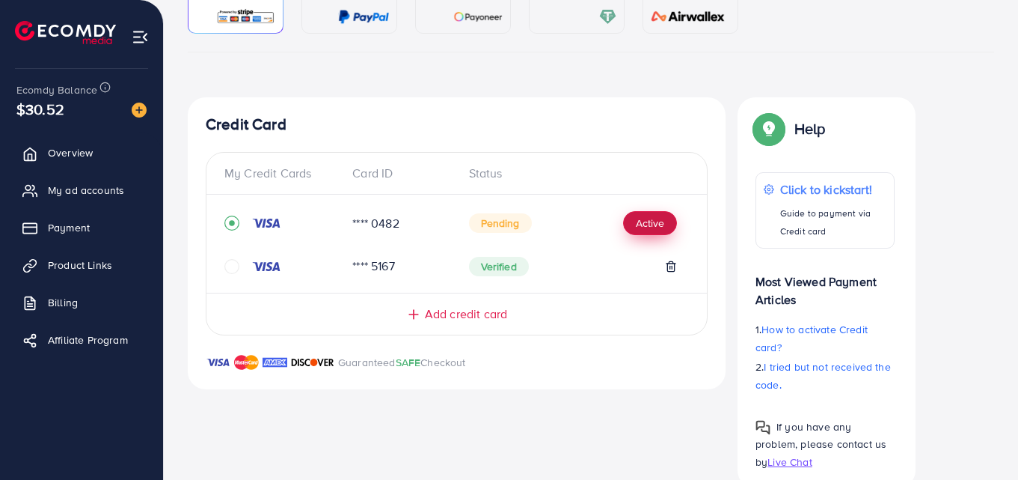
click at [656, 225] on button "Active" at bounding box center [650, 223] width 54 height 24
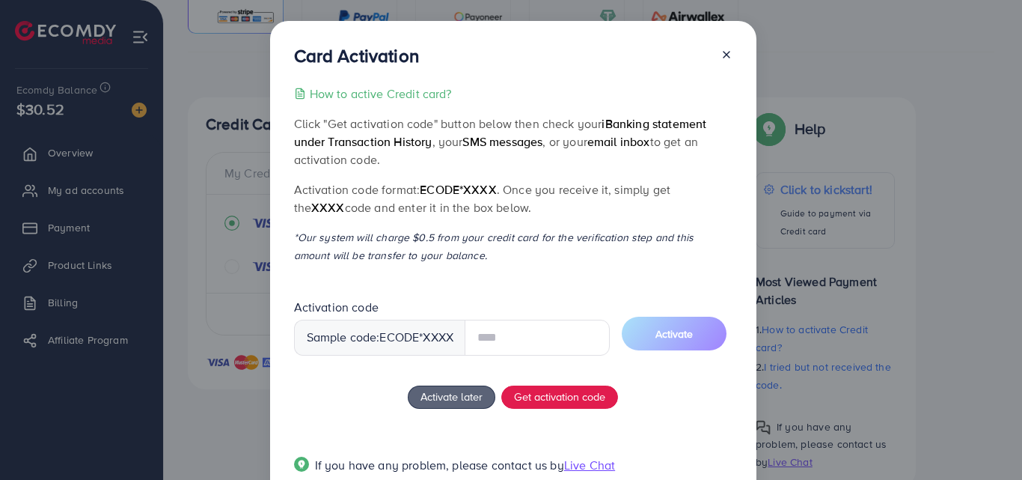
click at [723, 55] on icon at bounding box center [727, 55] width 12 height 12
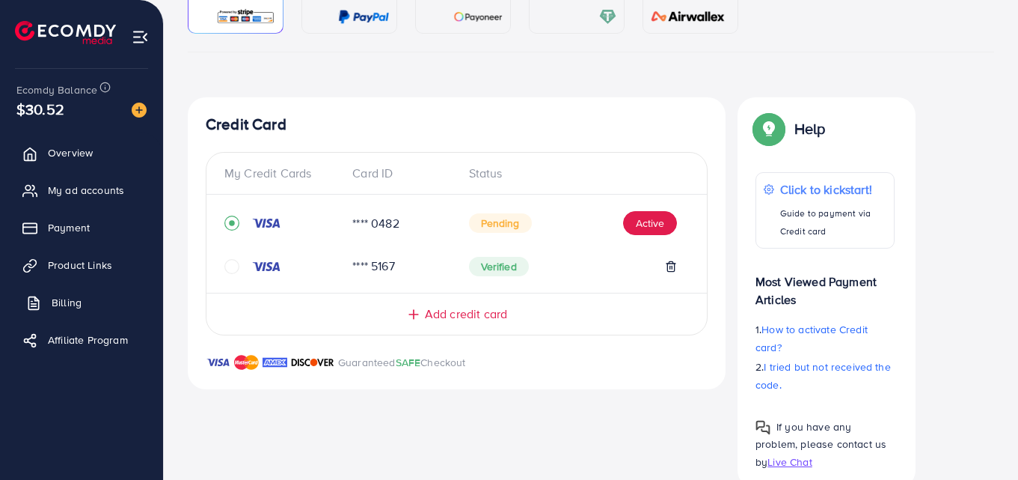
click at [77, 298] on span "Billing" at bounding box center [67, 302] width 30 height 15
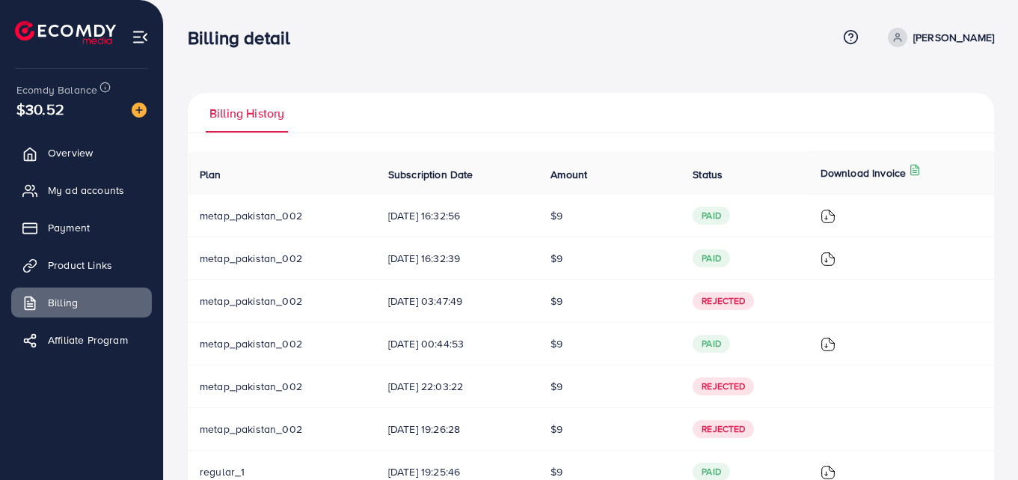
click at [845, 212] on div at bounding box center [902, 215] width 162 height 16
click at [831, 221] on img at bounding box center [828, 216] width 15 height 15
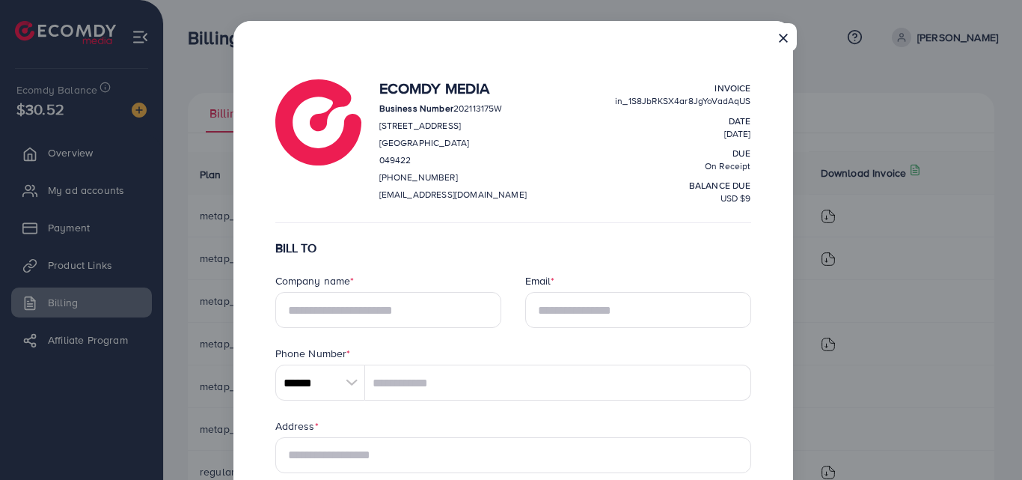
click at [795, 43] on div "× Ecomdy Media Business Number 202113175W [STREET_ADDRESS] [PHONE_NUMBER] [EMAI…" at bounding box center [511, 240] width 1022 height 480
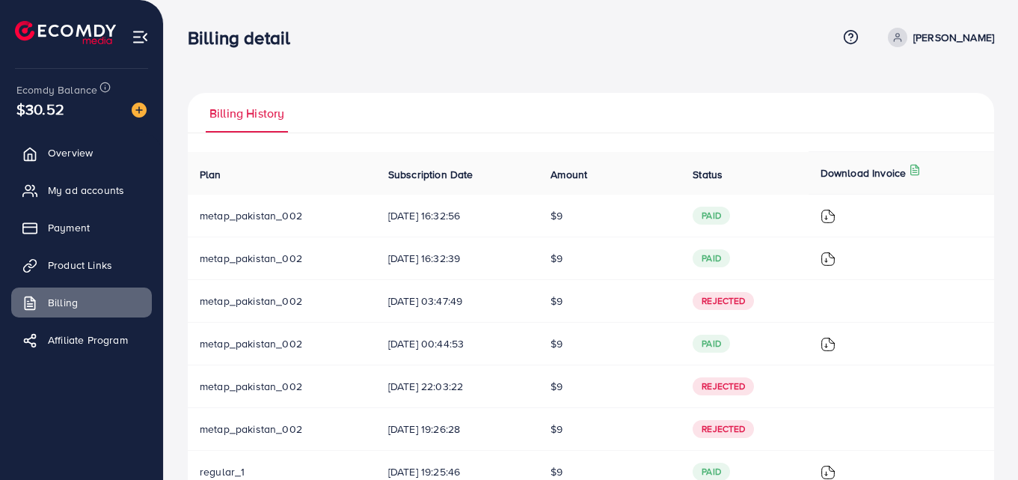
scroll to position [216, 0]
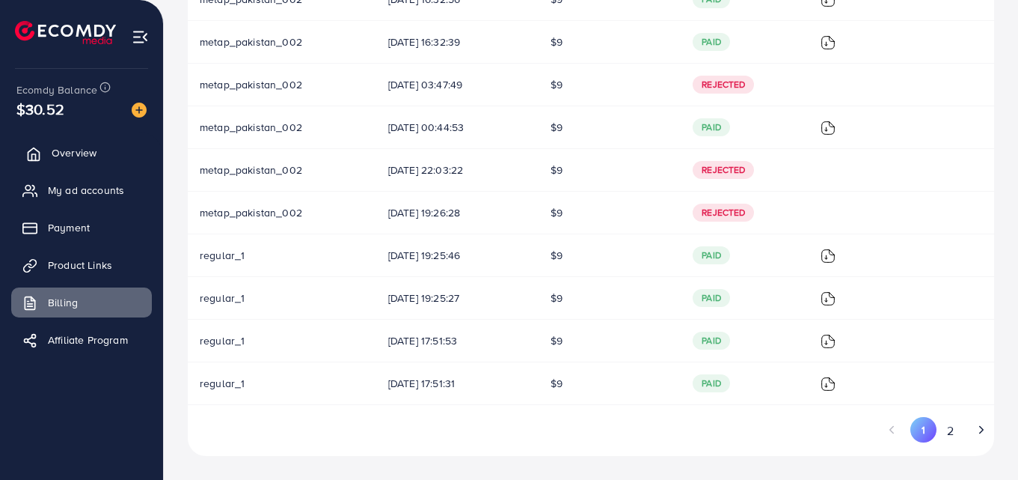
click at [93, 145] on span "Overview" at bounding box center [74, 152] width 45 height 15
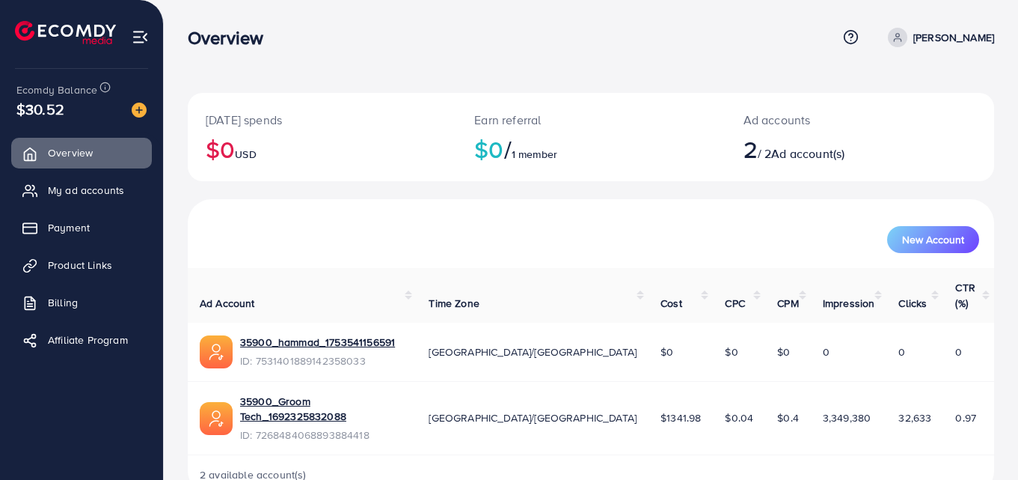
click at [73, 101] on div "$30.52" at bounding box center [81, 109] width 130 height 22
click at [86, 233] on span "Payment" at bounding box center [73, 227] width 42 height 15
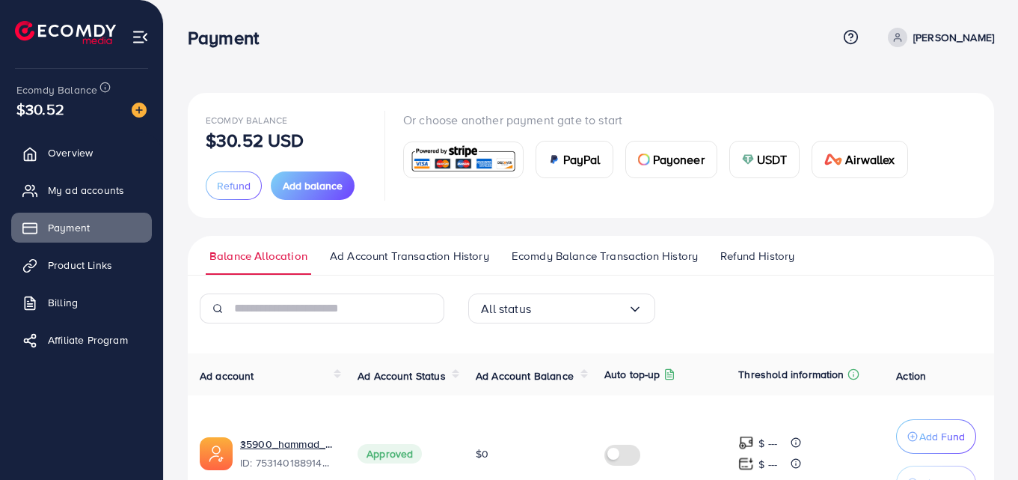
click at [459, 166] on img at bounding box center [464, 160] width 110 height 32
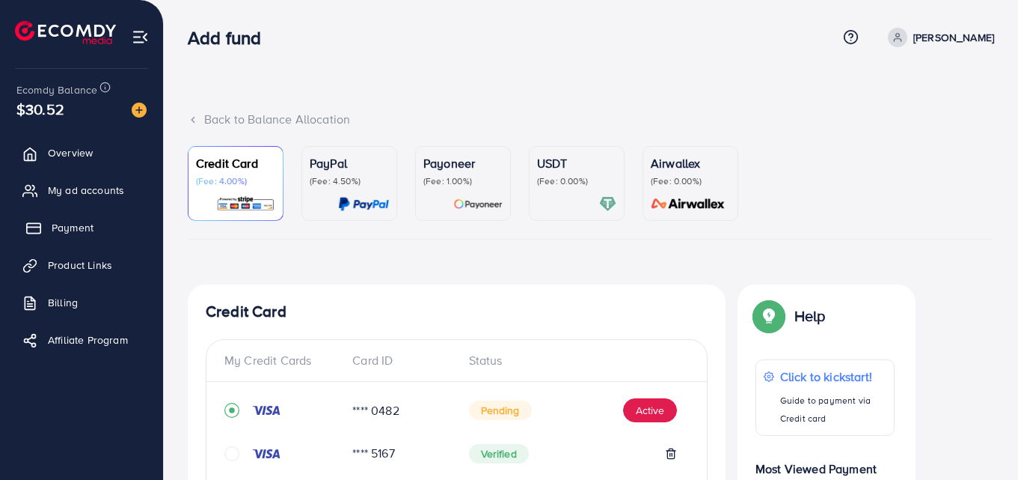
click at [96, 227] on link "Payment" at bounding box center [81, 228] width 141 height 30
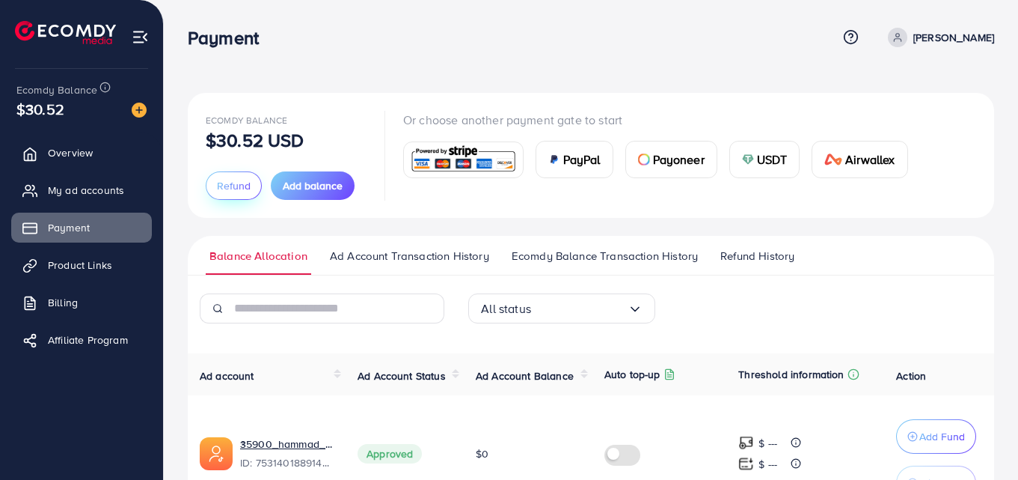
click at [233, 180] on span "Refund" at bounding box center [234, 185] width 34 height 15
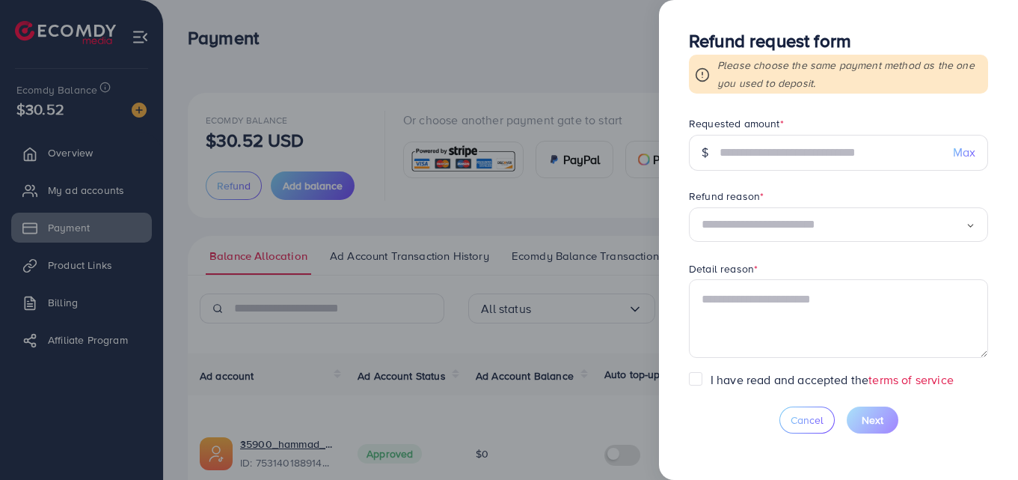
click at [385, 208] on div at bounding box center [509, 240] width 1018 height 480
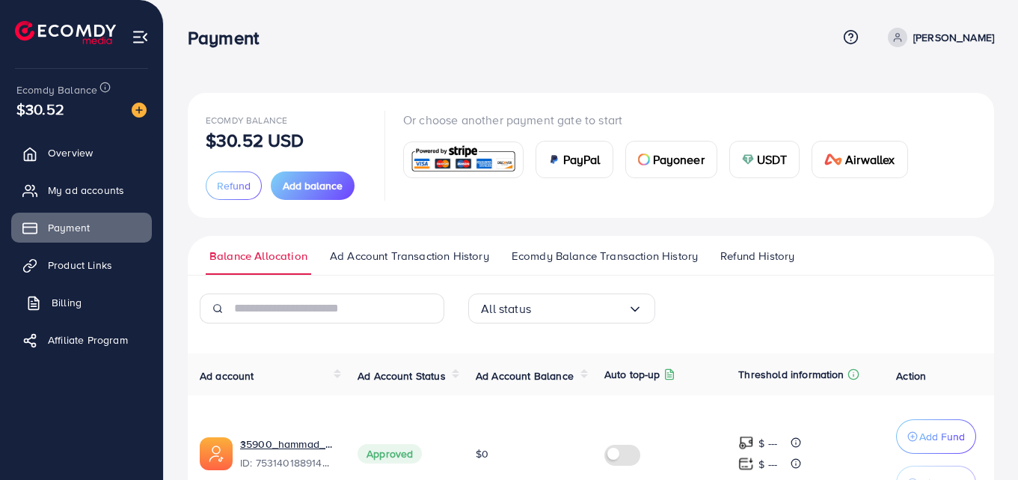
click at [90, 301] on link "Billing" at bounding box center [81, 302] width 141 height 30
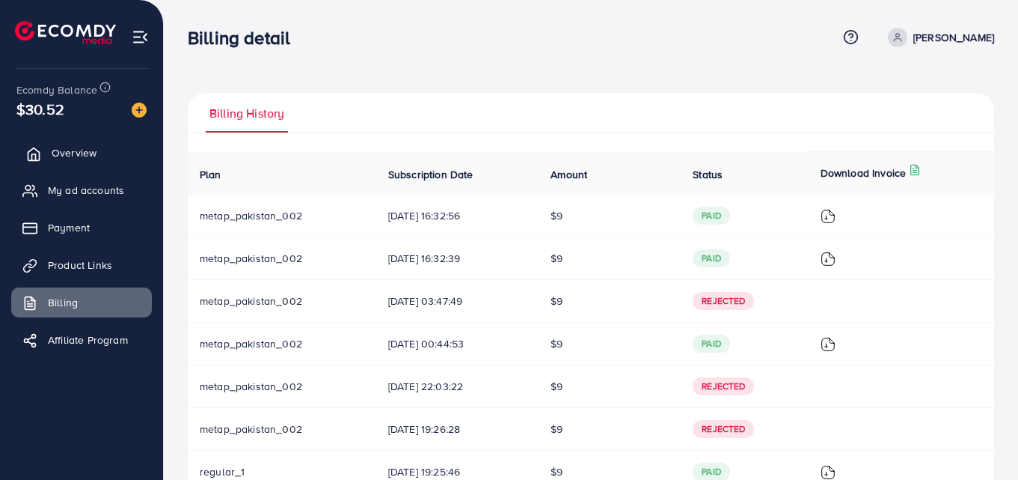
click at [91, 157] on span "Overview" at bounding box center [74, 152] width 45 height 15
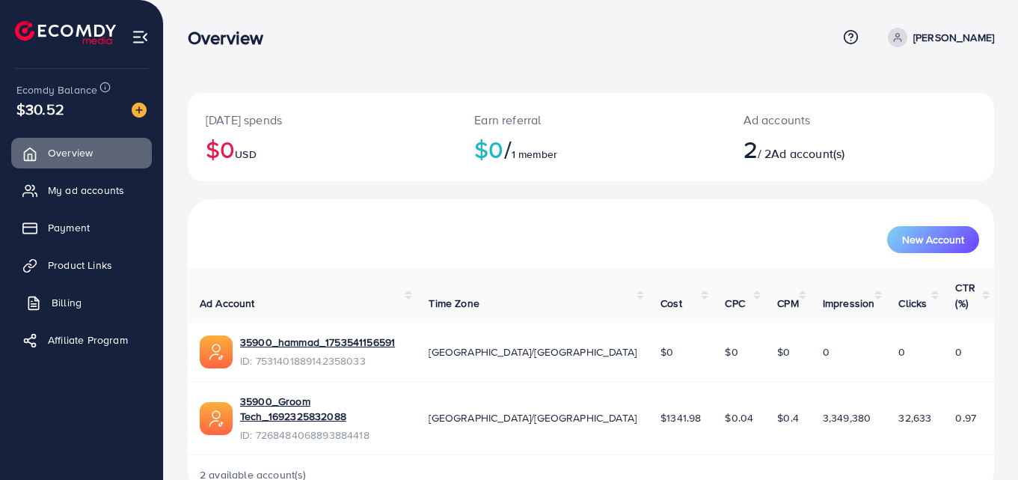
click at [88, 306] on link "Billing" at bounding box center [81, 302] width 141 height 30
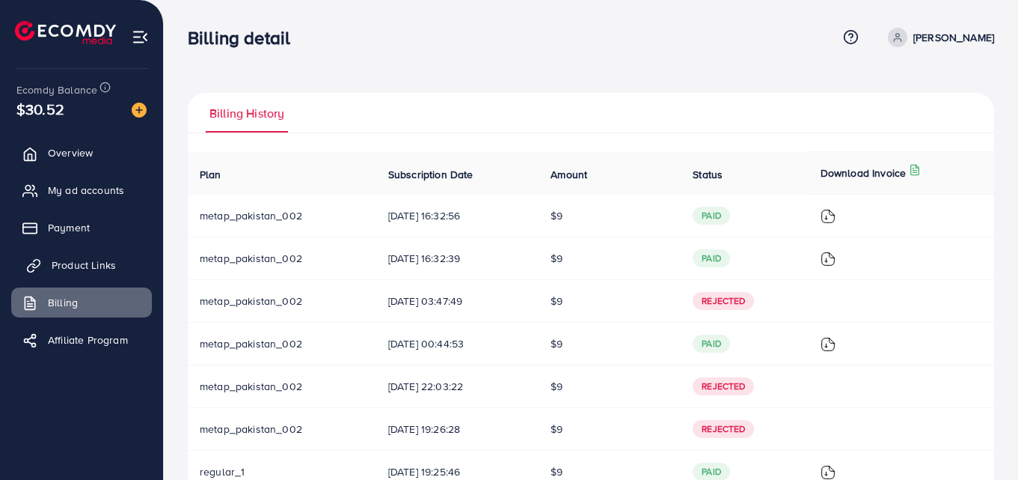
click at [123, 255] on link "Product Links" at bounding box center [81, 265] width 141 height 30
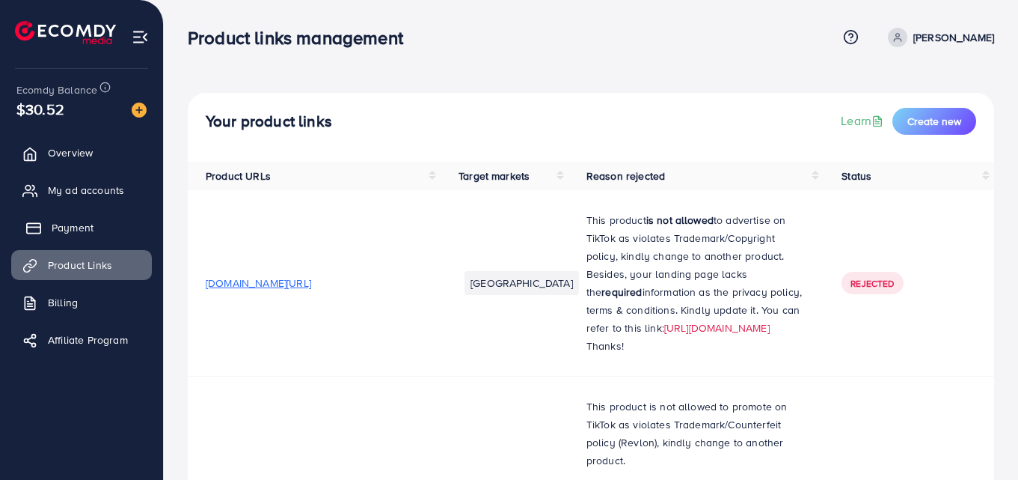
click at [115, 223] on link "Payment" at bounding box center [81, 228] width 141 height 30
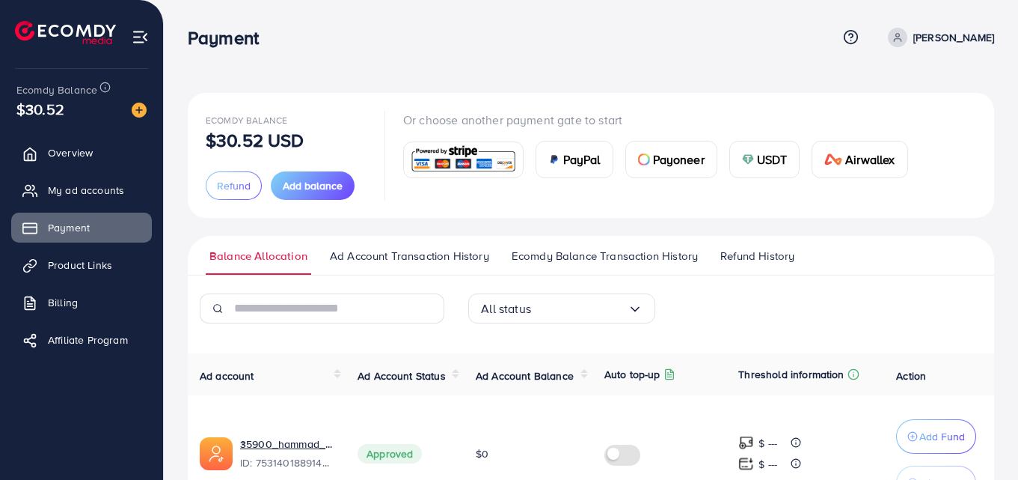
click at [436, 177] on link at bounding box center [463, 159] width 120 height 37
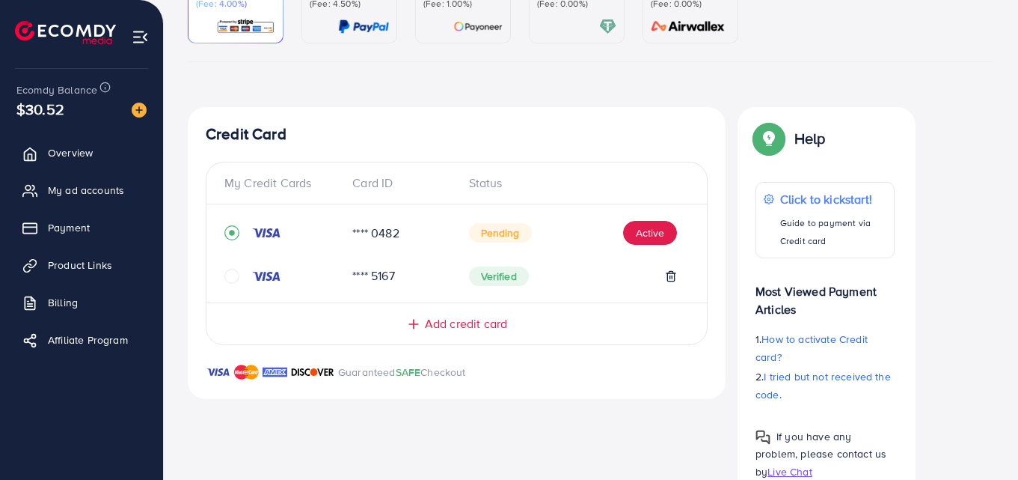
scroll to position [219, 0]
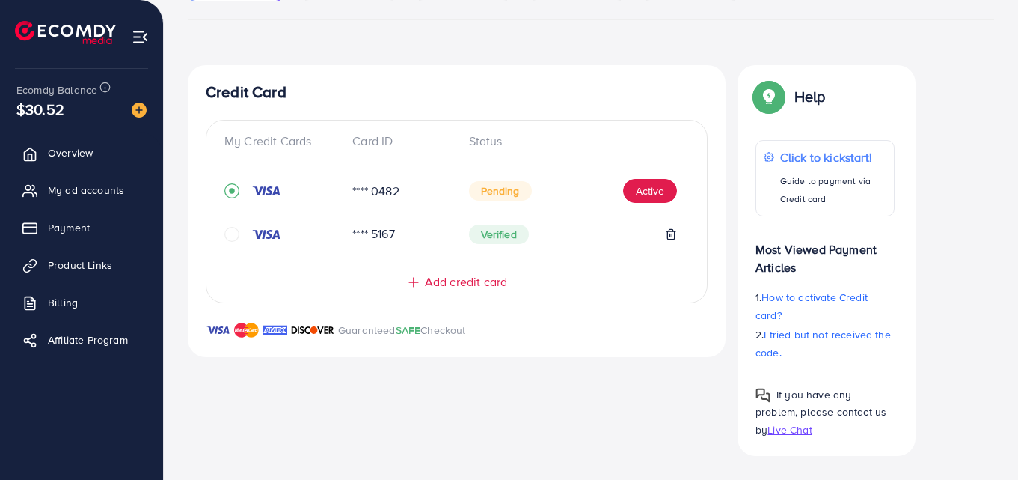
click at [226, 238] on icon "circle" at bounding box center [231, 234] width 15 height 15
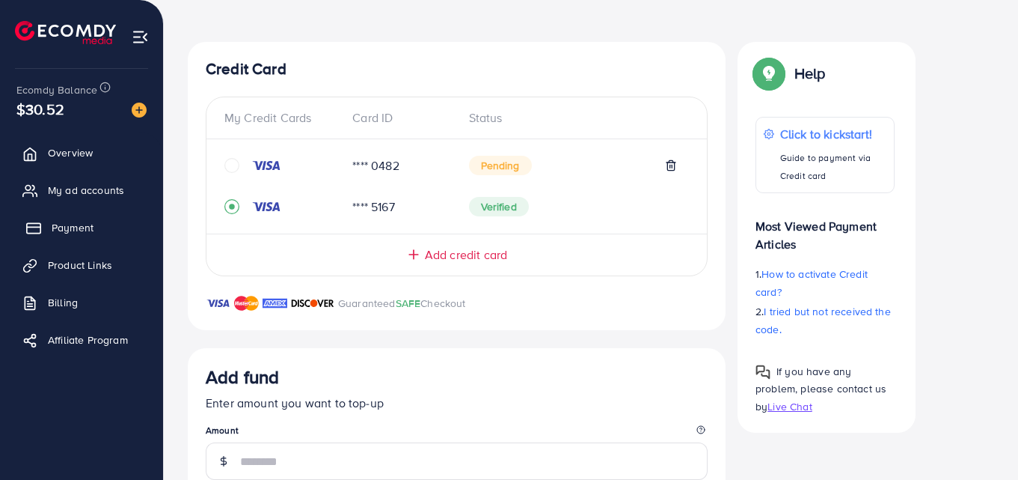
click at [86, 222] on span "Payment" at bounding box center [73, 227] width 42 height 15
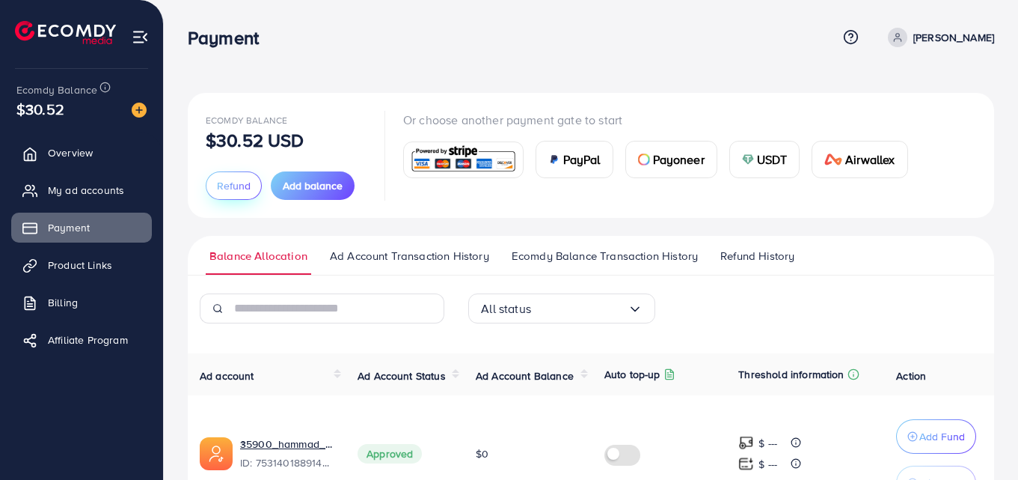
click at [233, 177] on button "Refund" at bounding box center [234, 185] width 56 height 28
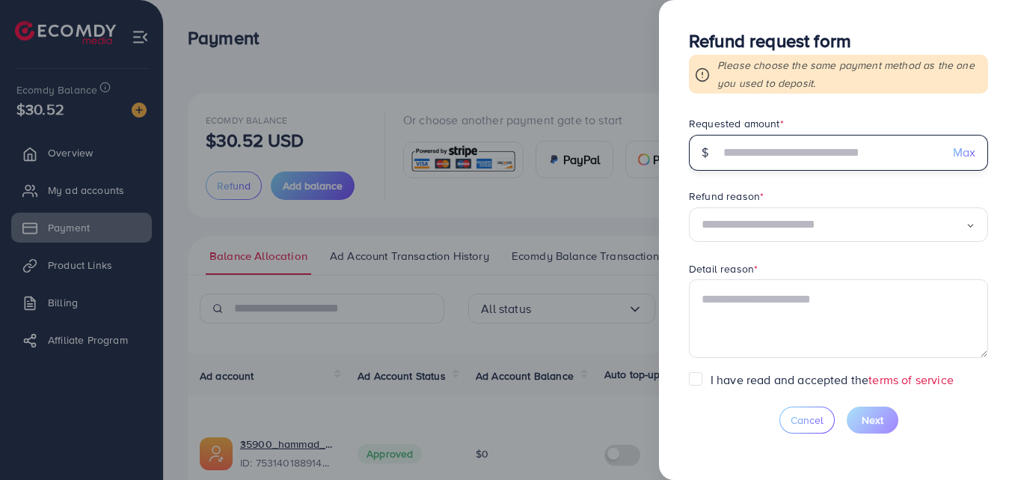
click at [763, 162] on input "text" at bounding box center [830, 153] width 221 height 36
type input "*"
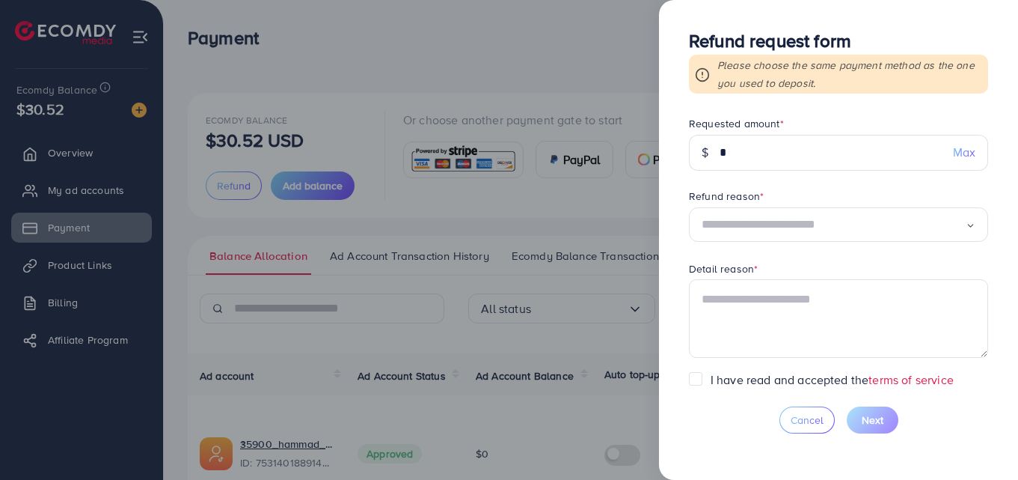
click at [825, 216] on input "Search for option" at bounding box center [834, 224] width 264 height 23
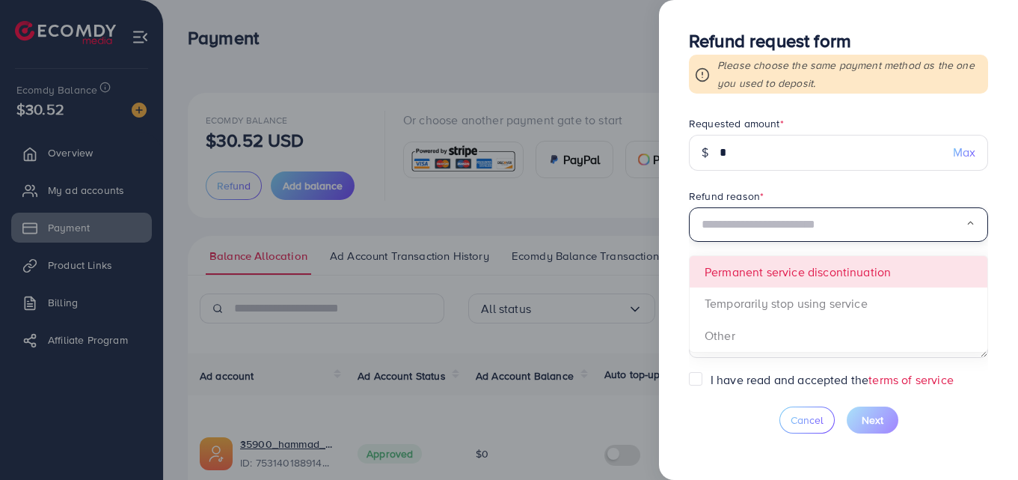
click at [766, 243] on span "Loading... Permanent service discontinuation Temporarily stop using service Oth…" at bounding box center [838, 225] width 299 height 36
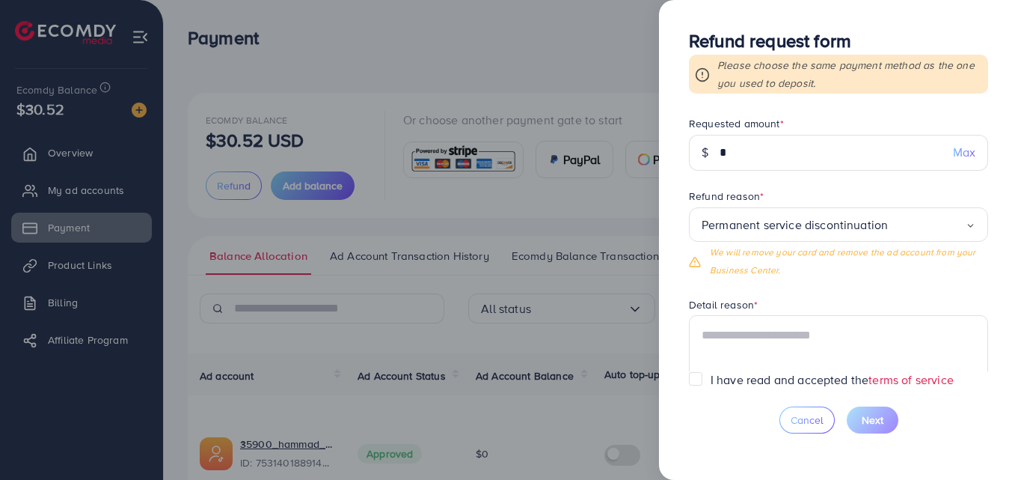
click at [966, 227] on icon "Search for option" at bounding box center [971, 226] width 10 height 10
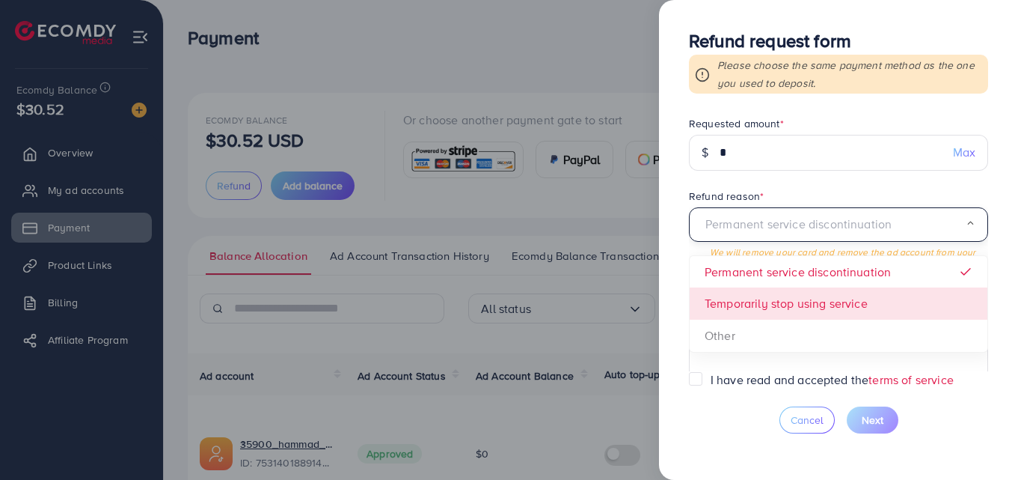
click at [780, 308] on form "Requested amount * $ * Max Refund reason * Permanent service discontinuation Lo…" at bounding box center [838, 243] width 299 height 255
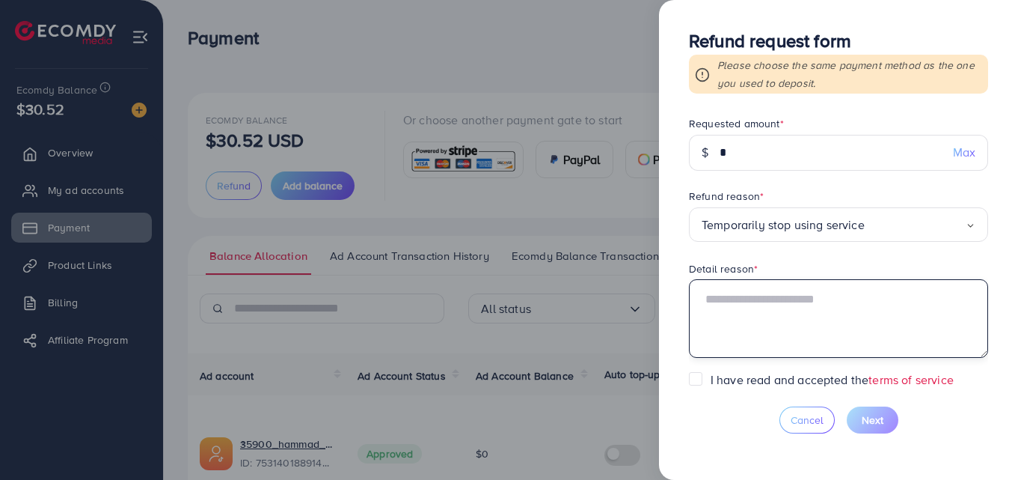
click at [780, 308] on textarea at bounding box center [838, 318] width 299 height 78
click at [884, 227] on input "Search for option" at bounding box center [915, 224] width 101 height 23
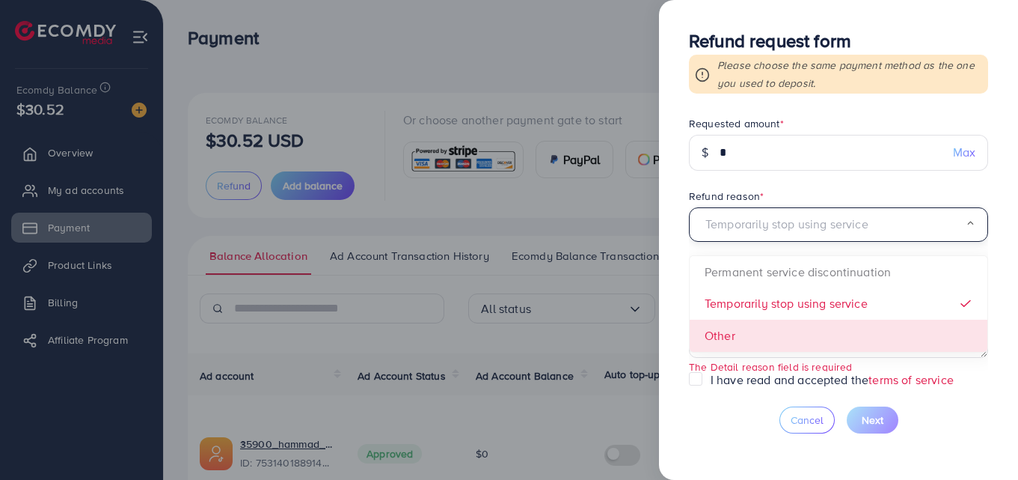
click at [755, 328] on form "Requested amount * $ * Max Refund reason * Temporarily stop using service Loadi…" at bounding box center [838, 243] width 299 height 255
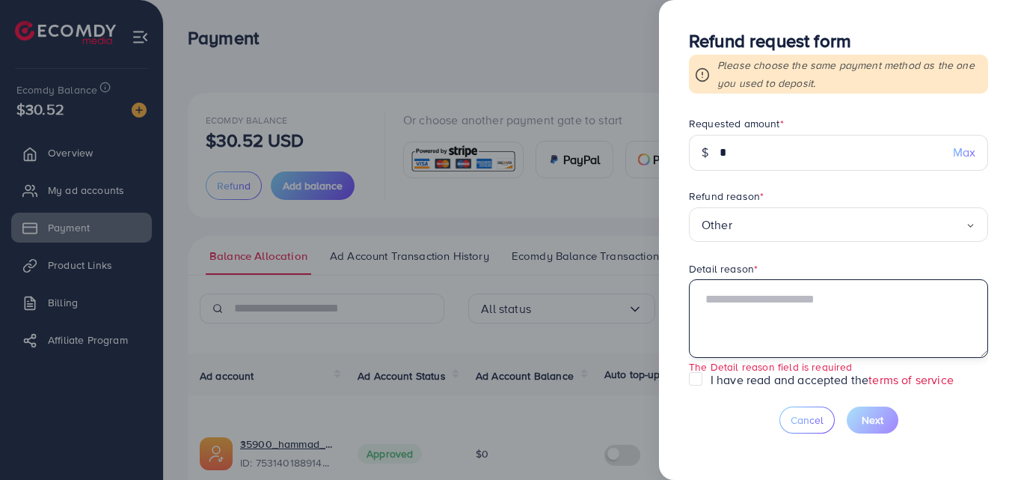
click at [763, 302] on textarea at bounding box center [838, 318] width 299 height 78
type textarea "*"
click at [583, 239] on div at bounding box center [509, 240] width 1018 height 480
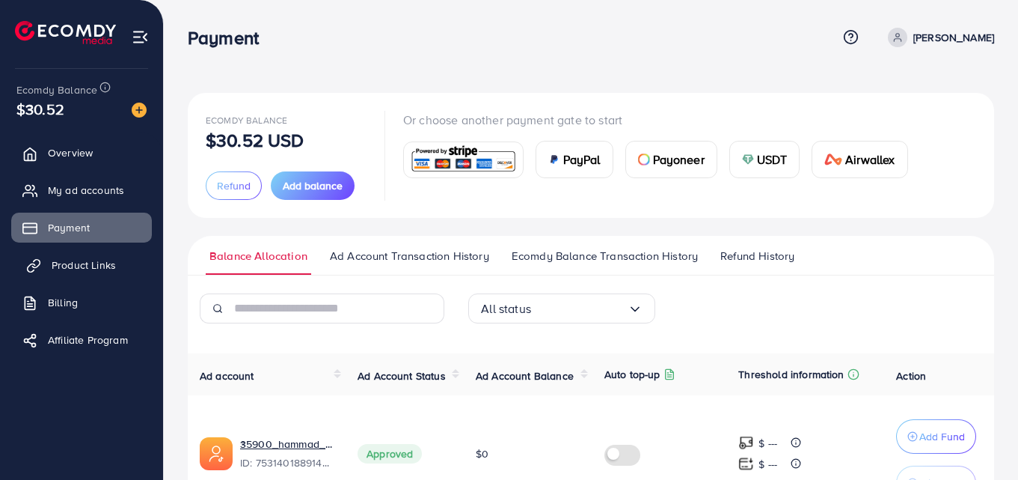
click at [127, 270] on link "Product Links" at bounding box center [81, 265] width 141 height 30
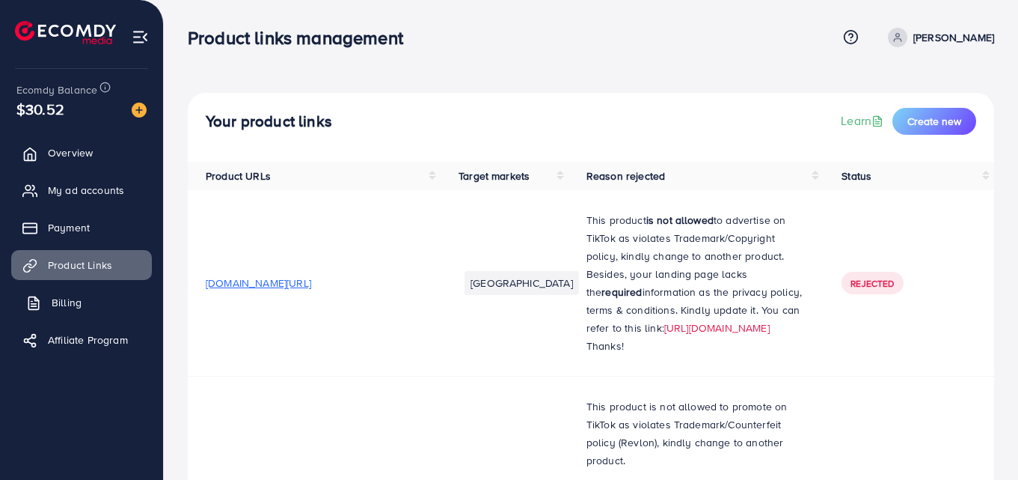
click at [108, 313] on link "Billing" at bounding box center [81, 302] width 141 height 30
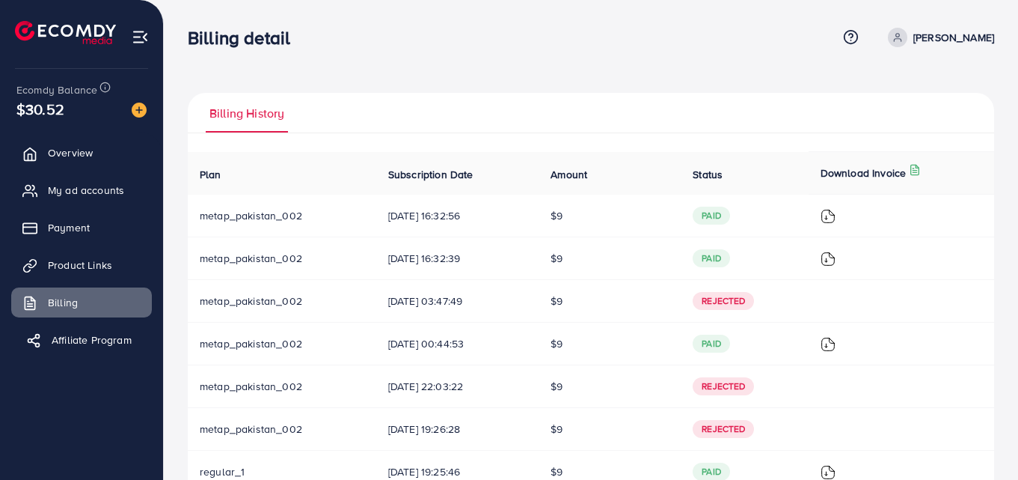
click at [111, 344] on span "Affiliate Program" at bounding box center [92, 339] width 80 height 15
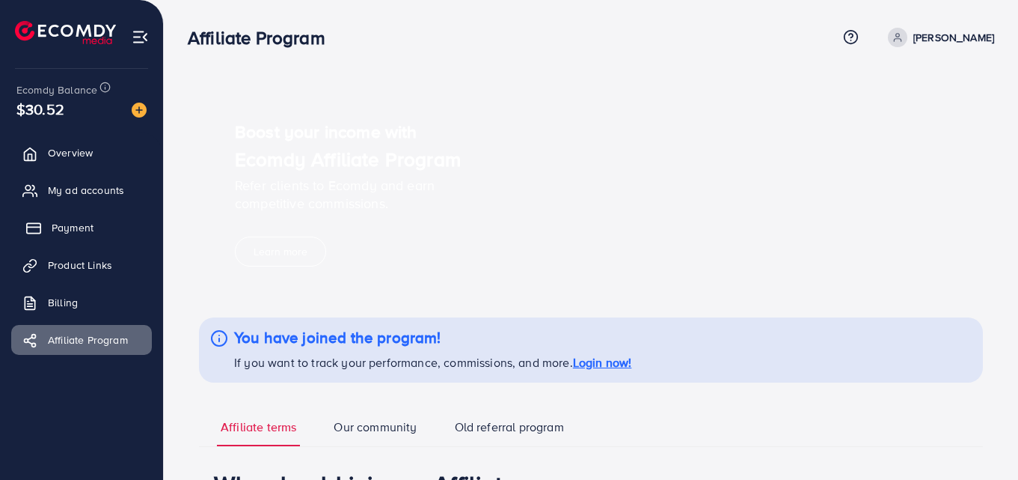
click at [103, 231] on link "Payment" at bounding box center [81, 228] width 141 height 30
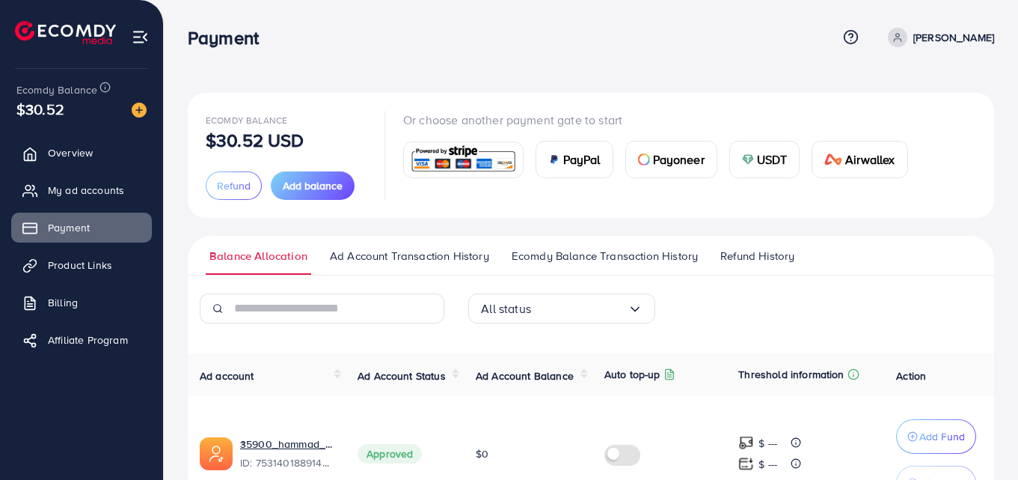
click at [450, 134] on div "PayPal Payoneer USDT Airwallex" at bounding box center [661, 153] width 517 height 49
click at [449, 159] on img at bounding box center [464, 160] width 110 height 32
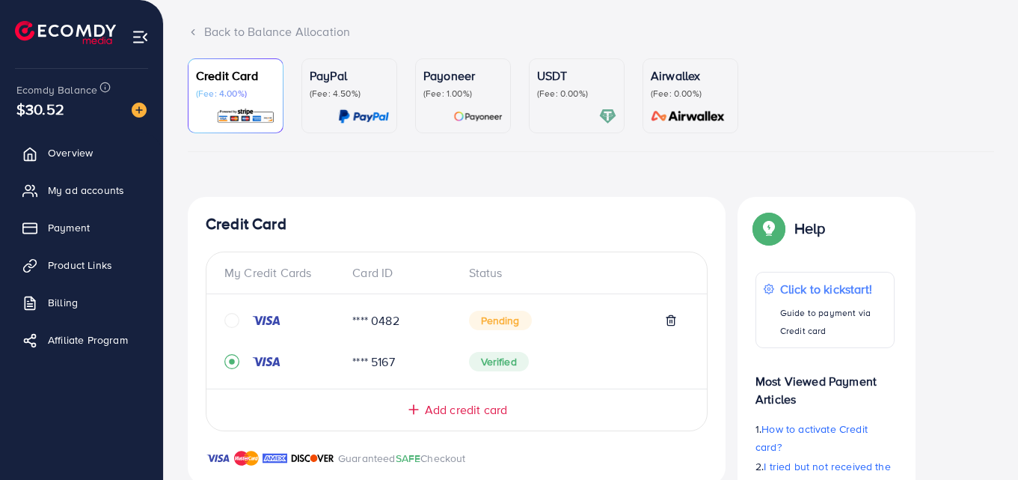
scroll to position [112, 0]
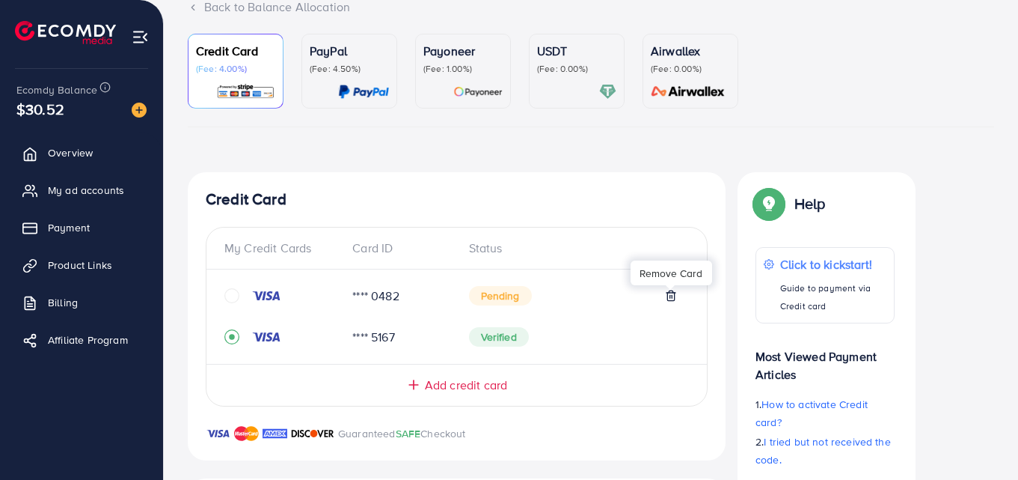
click at [667, 295] on icon at bounding box center [670, 296] width 7 height 10
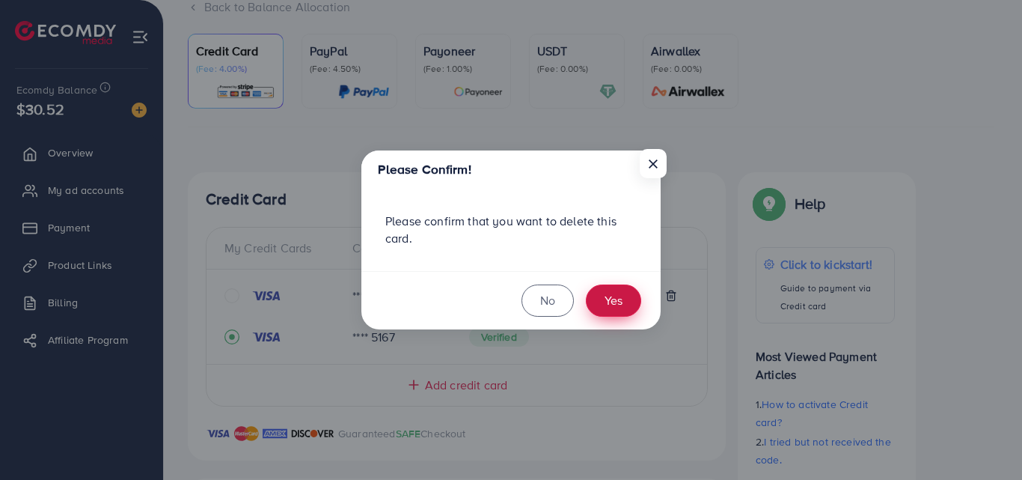
click at [618, 302] on button "Yes" at bounding box center [613, 300] width 55 height 32
